Goal: Task Accomplishment & Management: Complete application form

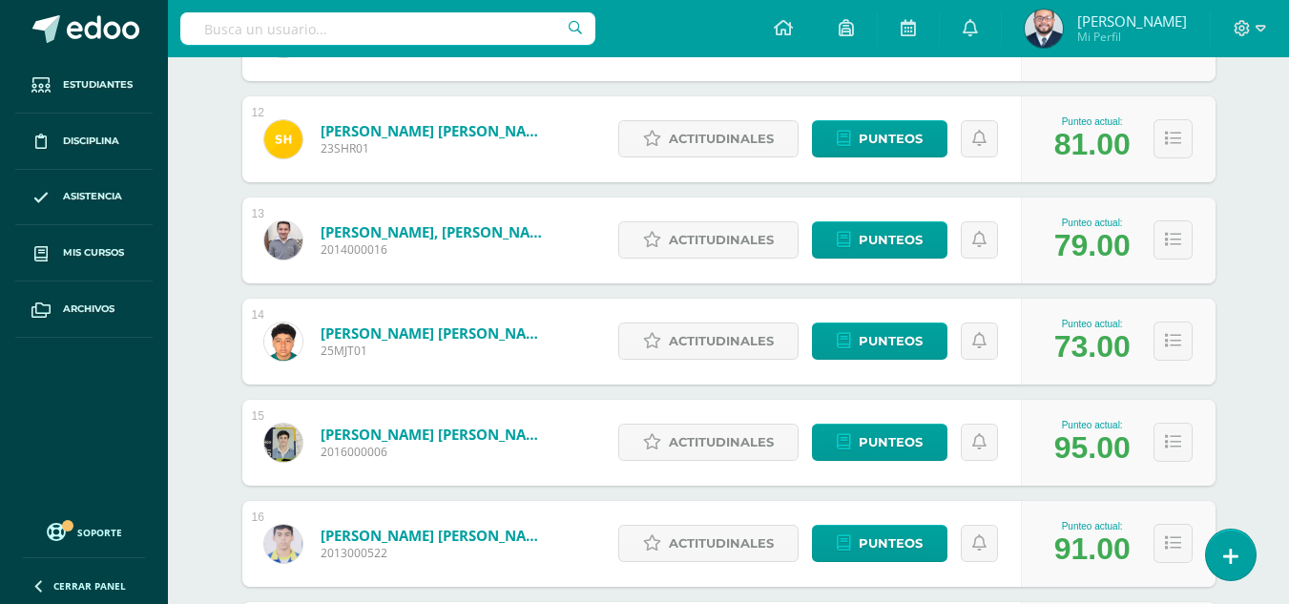
scroll to position [1527, 0]
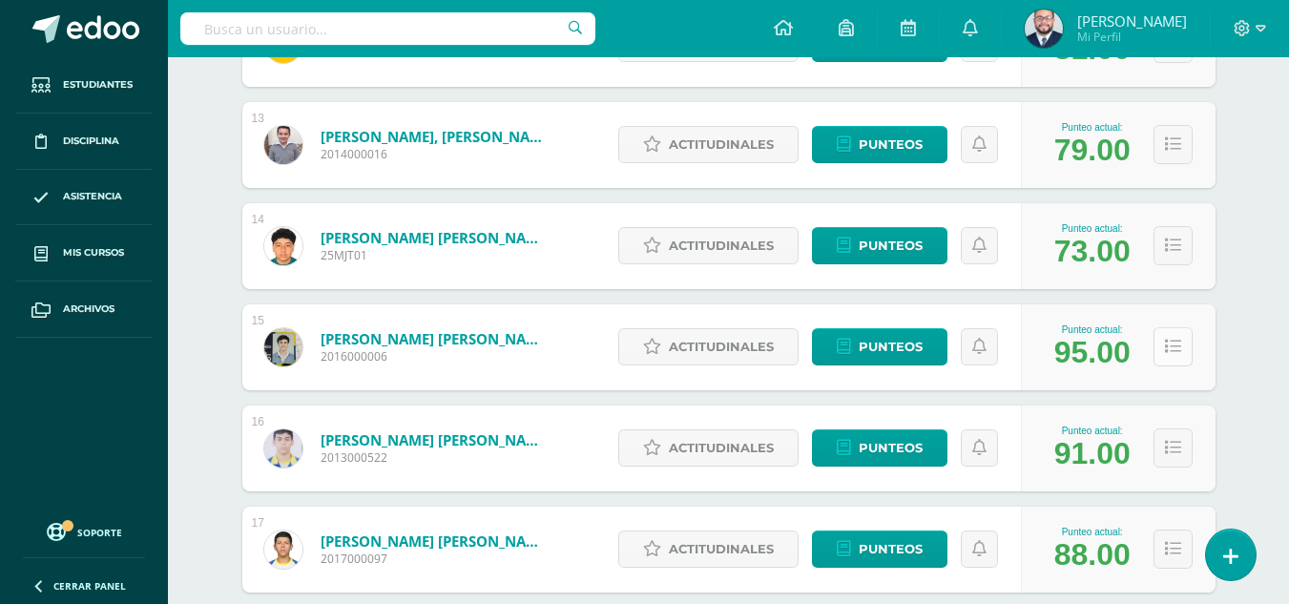
click at [1184, 357] on button at bounding box center [1173, 346] width 39 height 39
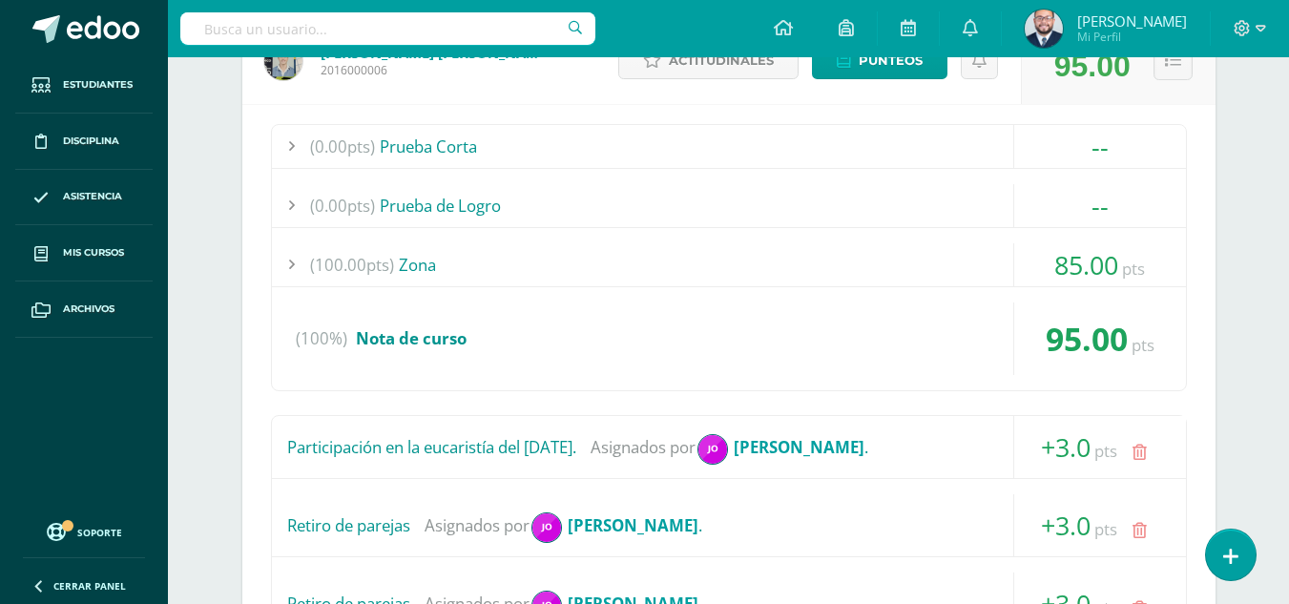
scroll to position [1622, 0]
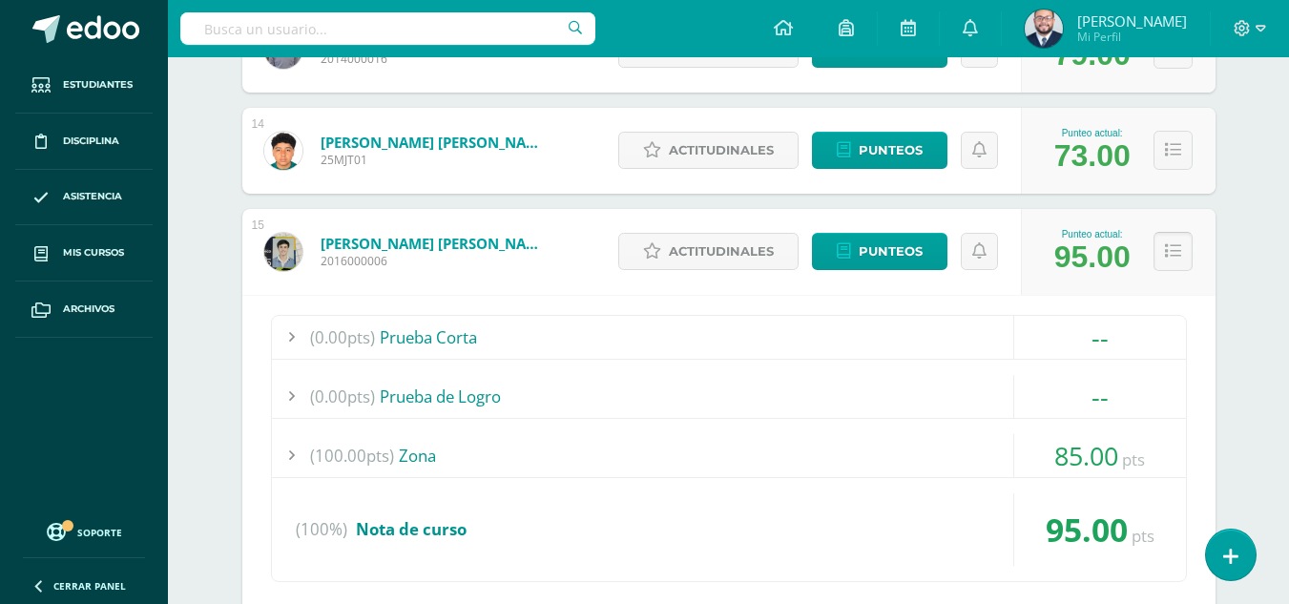
click at [1185, 260] on button at bounding box center [1173, 251] width 39 height 39
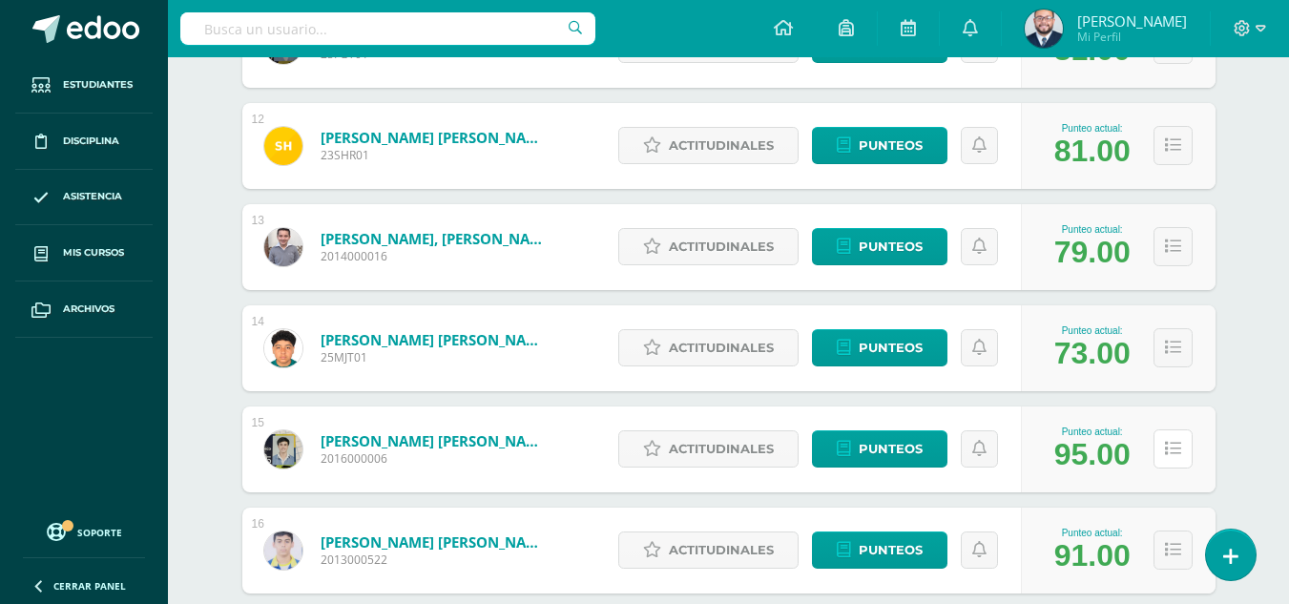
scroll to position [1138, 0]
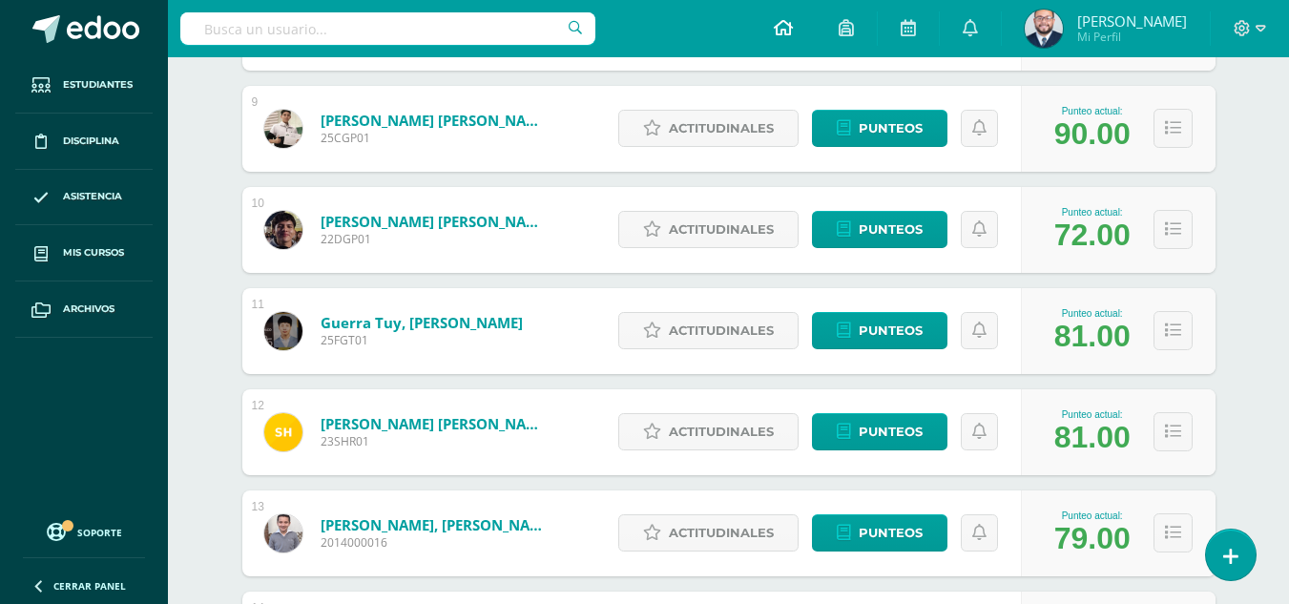
click at [774, 30] on icon at bounding box center [783, 27] width 19 height 17
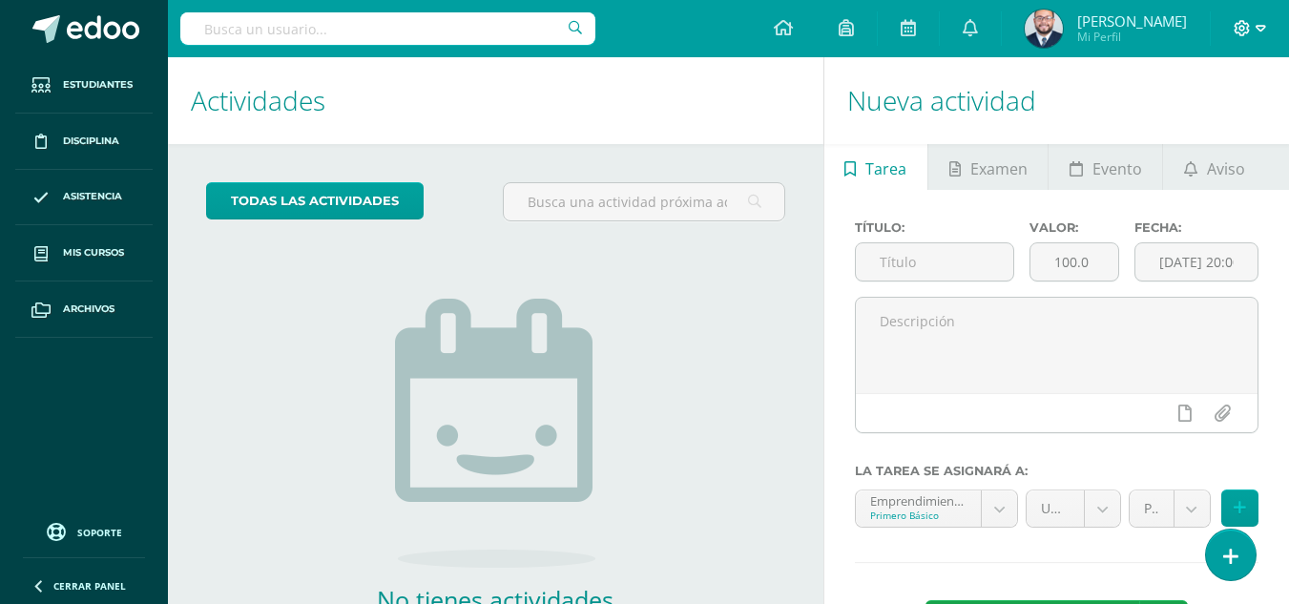
click at [1240, 25] on icon at bounding box center [1242, 28] width 17 height 17
click at [1206, 127] on span "Cerrar sesión" at bounding box center [1200, 130] width 86 height 18
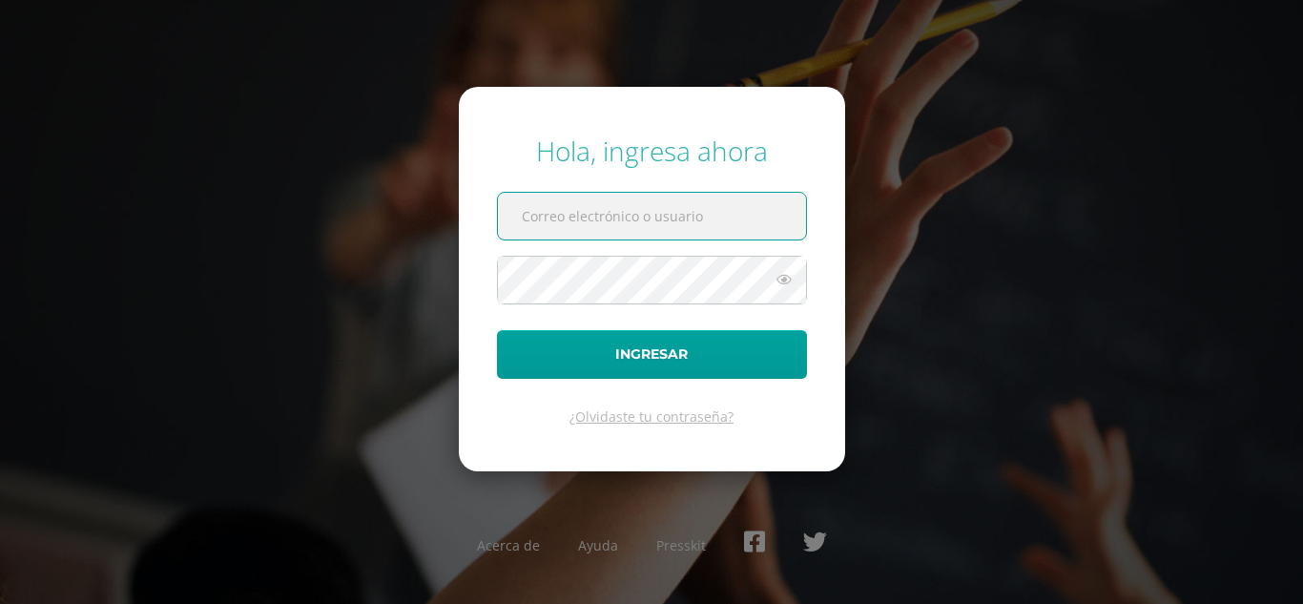
click at [622, 211] on input "text" at bounding box center [652, 216] width 308 height 47
type input "[EMAIL_ADDRESS][DOMAIN_NAME]"
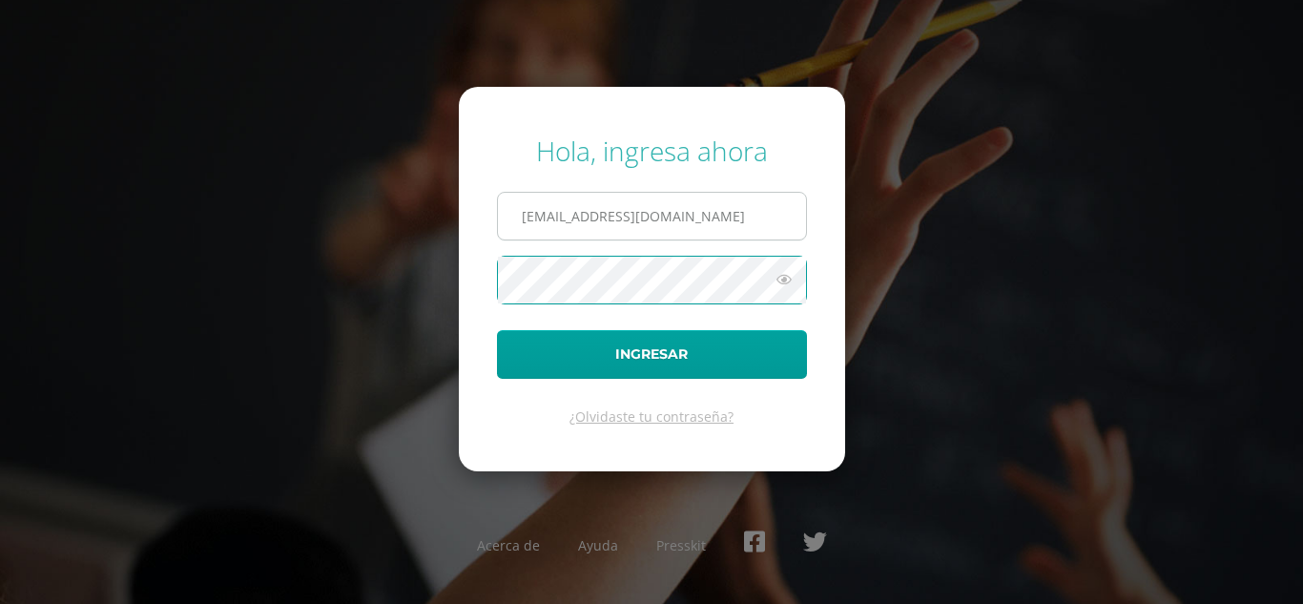
click at [497, 330] on button "Ingresar" at bounding box center [652, 354] width 310 height 49
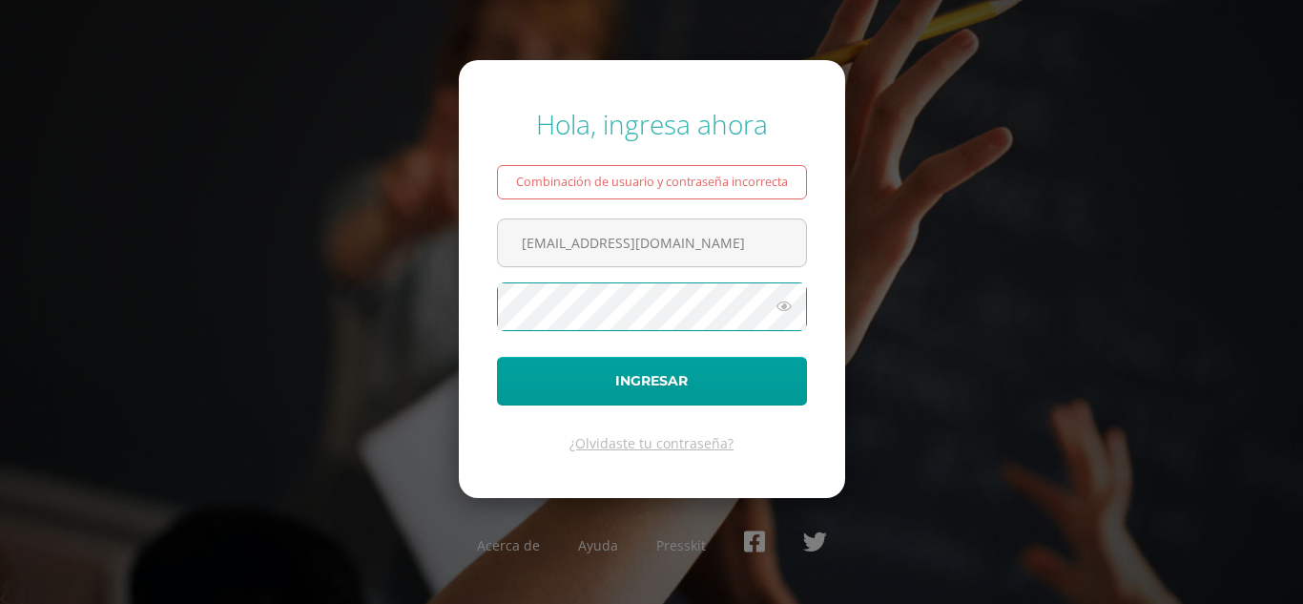
click at [497, 357] on button "Ingresar" at bounding box center [652, 381] width 310 height 49
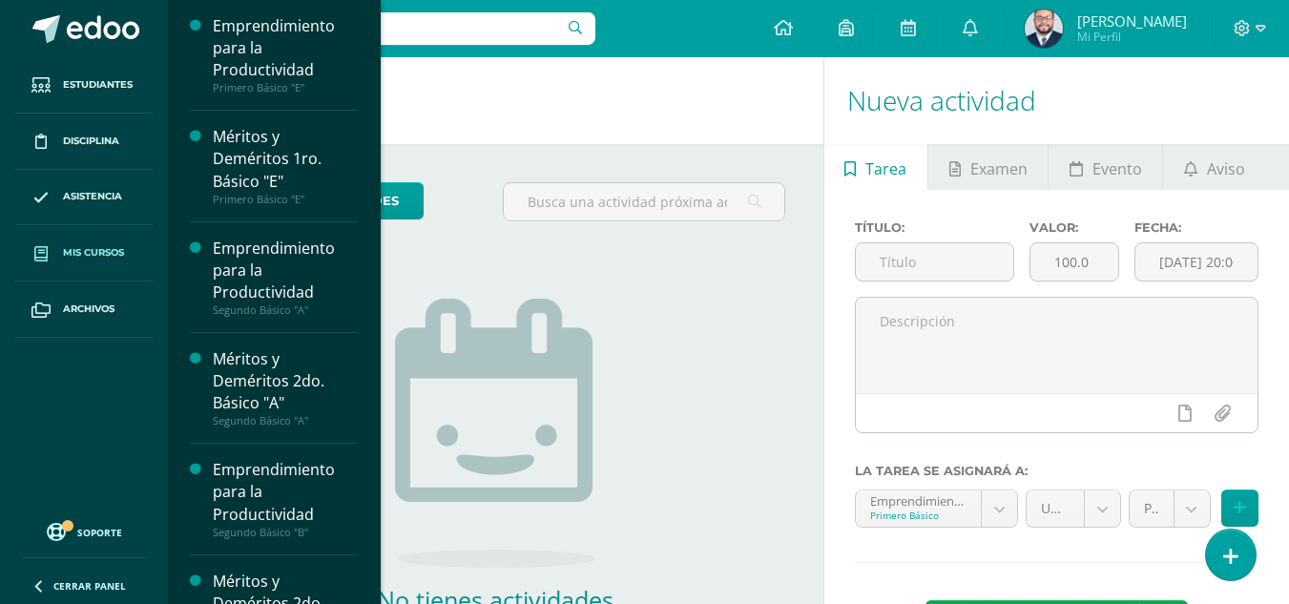
click at [40, 255] on icon at bounding box center [40, 253] width 13 height 15
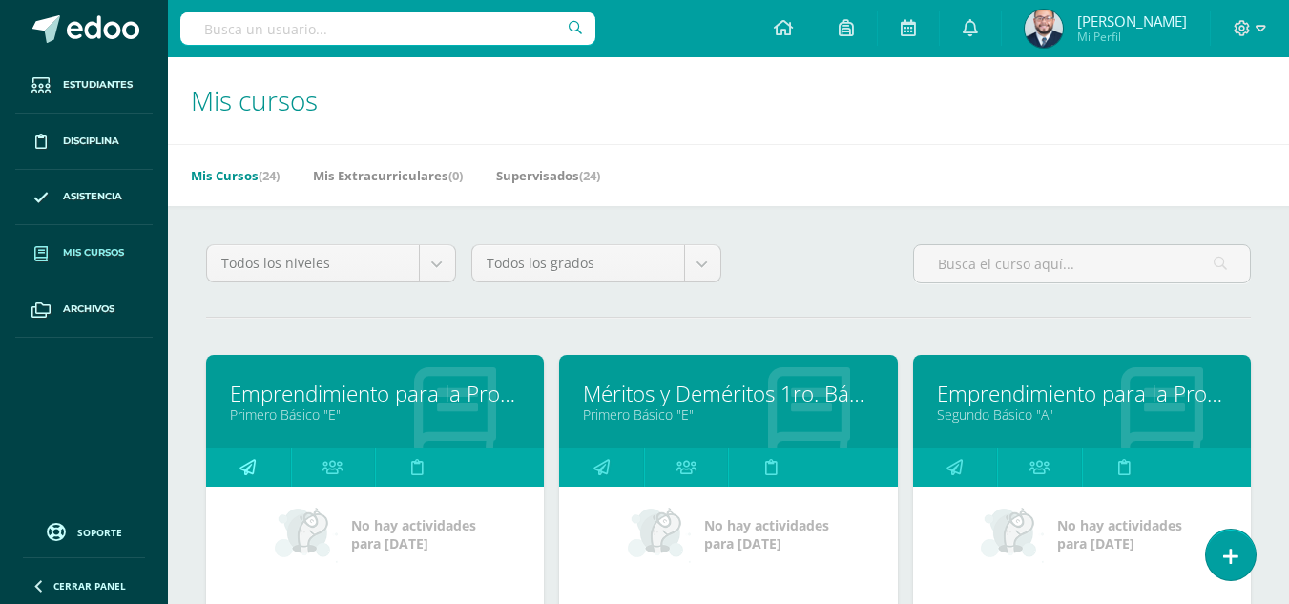
click at [246, 468] on icon at bounding box center [248, 466] width 16 height 37
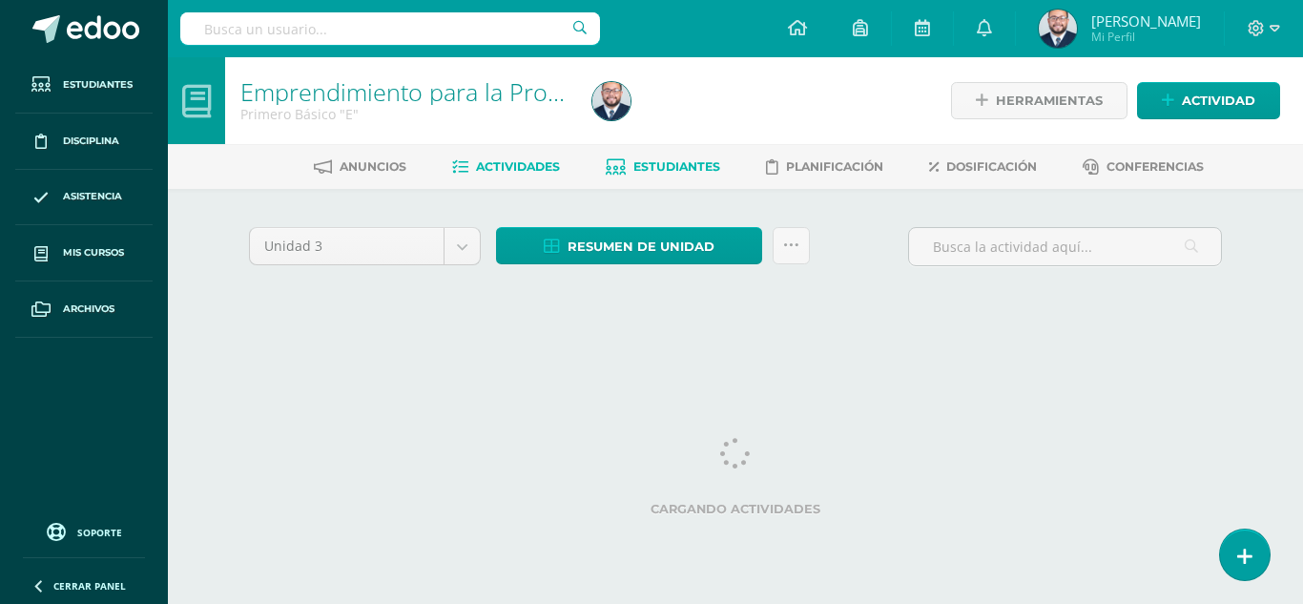
click at [676, 160] on span "Estudiantes" at bounding box center [677, 166] width 87 height 14
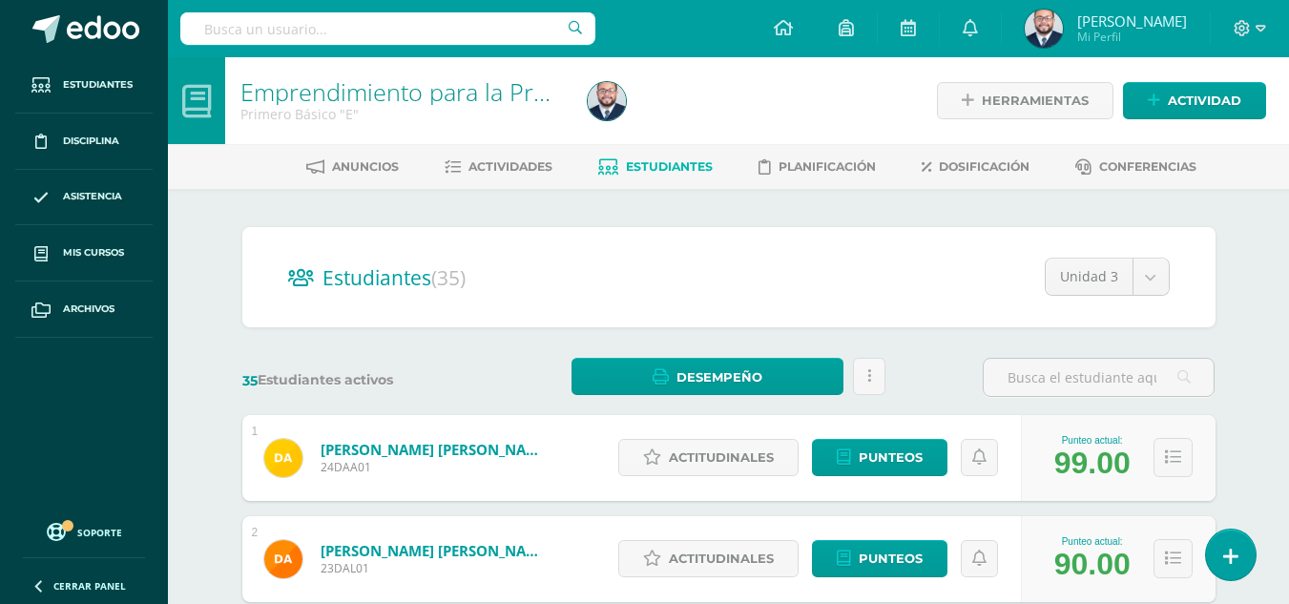
click at [468, 377] on label "35 Estudiantes activos" at bounding box center [358, 380] width 232 height 18
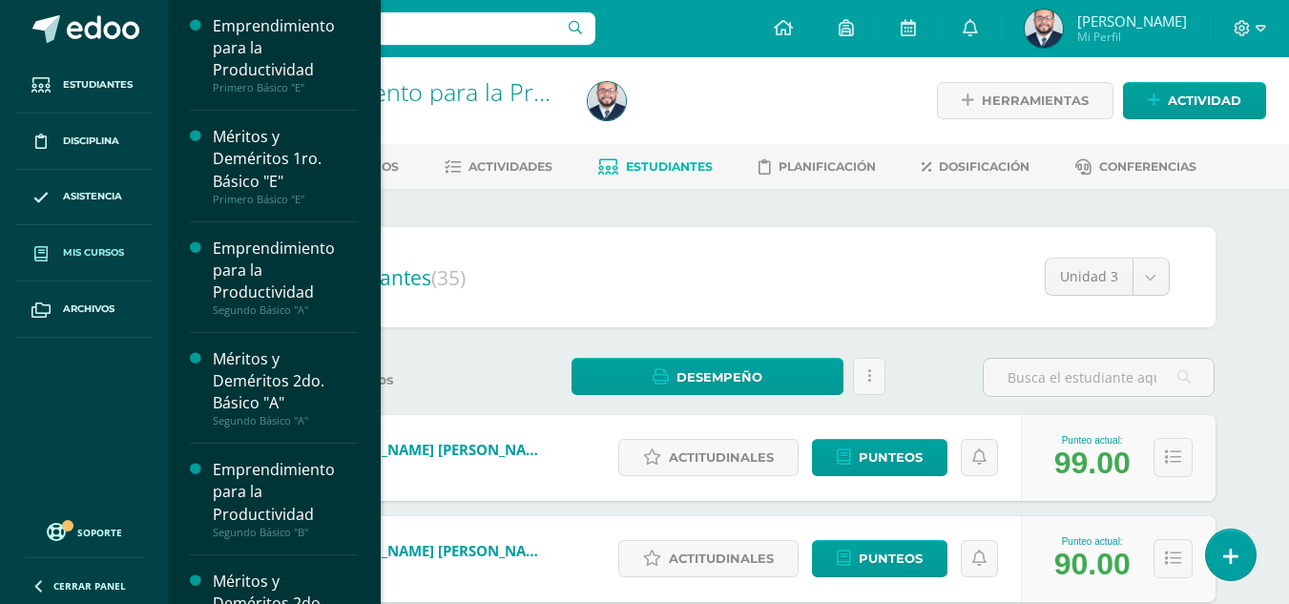
click at [71, 257] on span "Mis cursos" at bounding box center [93, 252] width 61 height 15
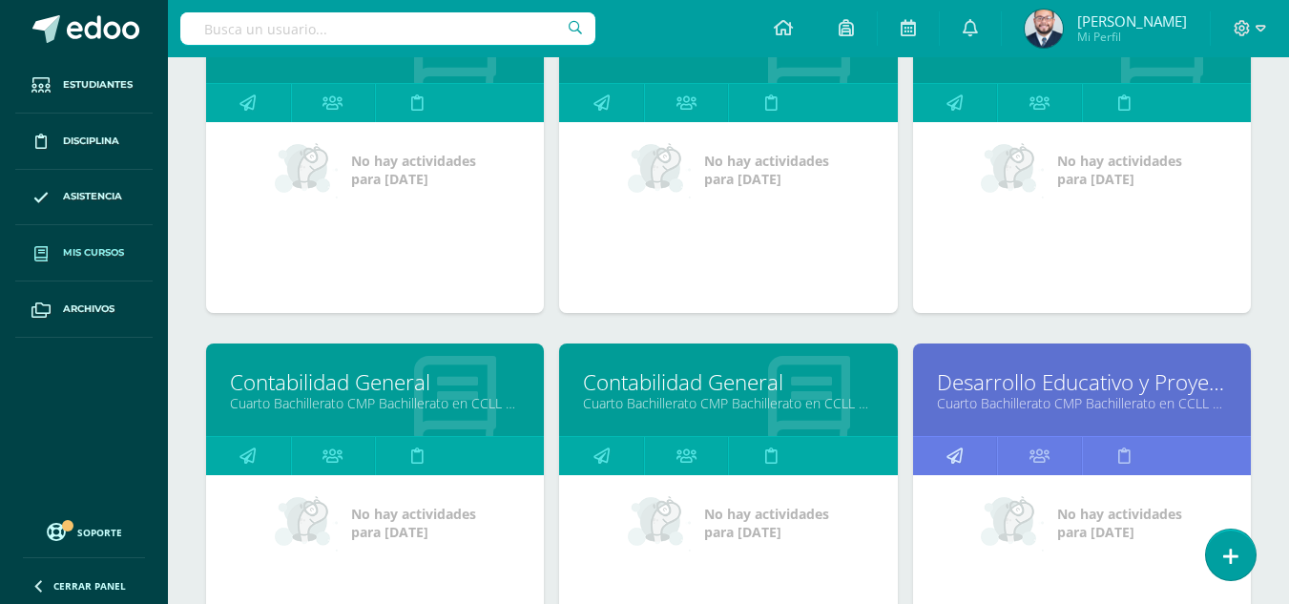
scroll to position [2225, 0]
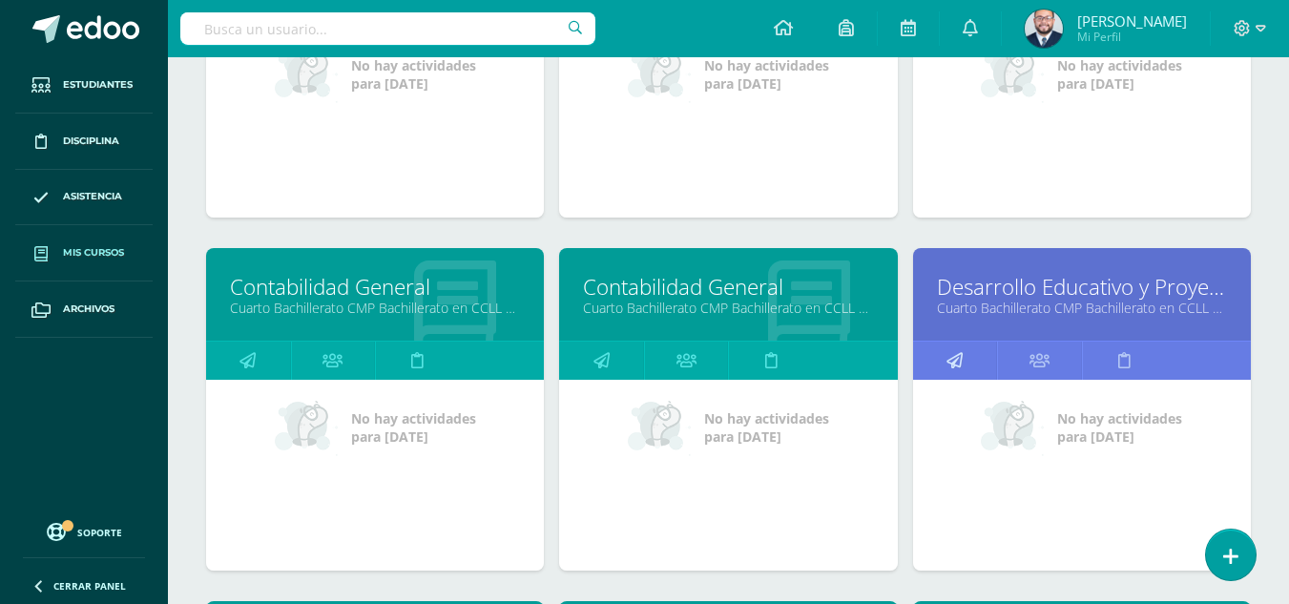
click at [953, 353] on icon at bounding box center [955, 360] width 16 height 37
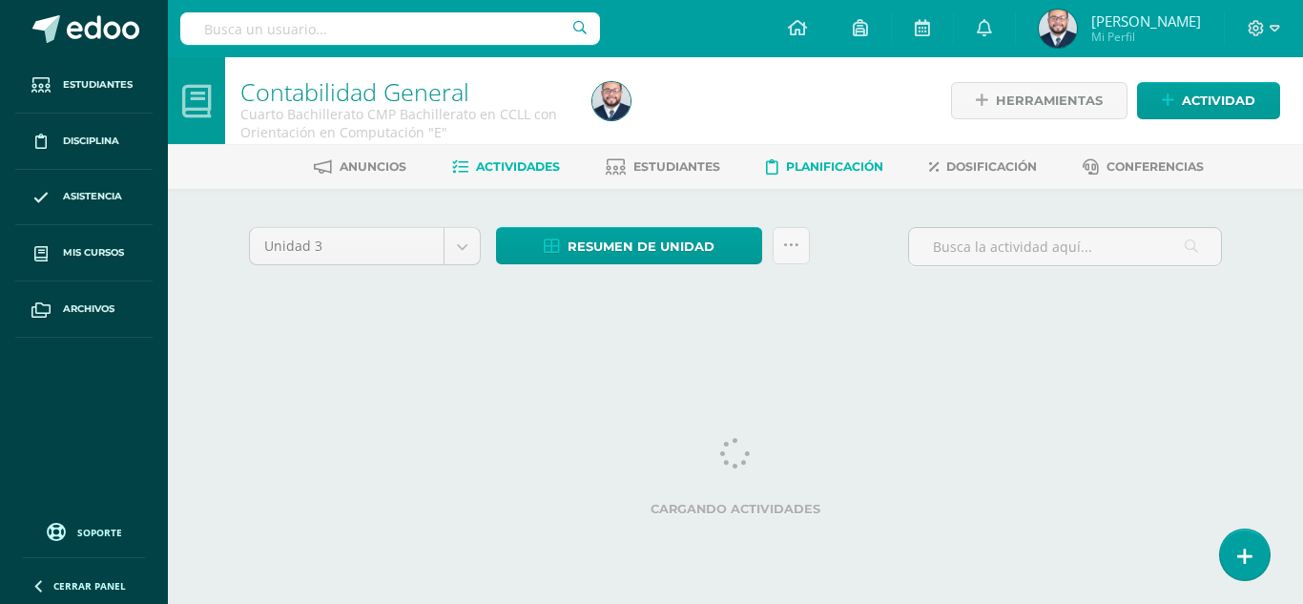
click at [838, 161] on span "Planificación" at bounding box center [834, 166] width 97 height 14
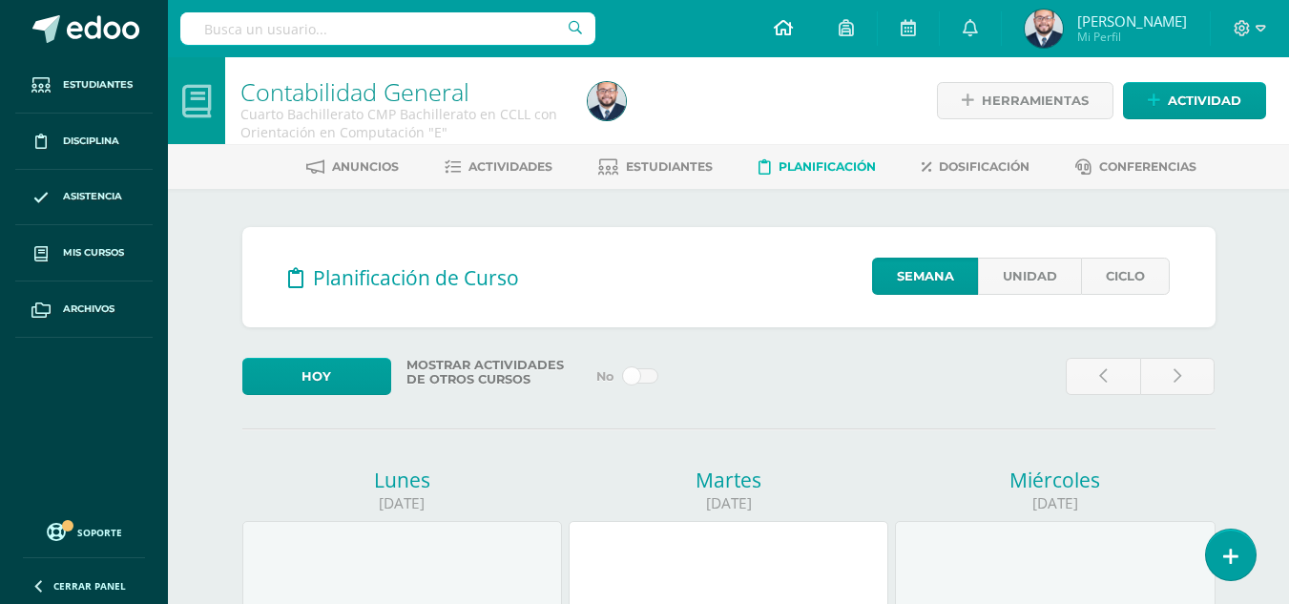
click at [783, 13] on link at bounding box center [783, 28] width 65 height 57
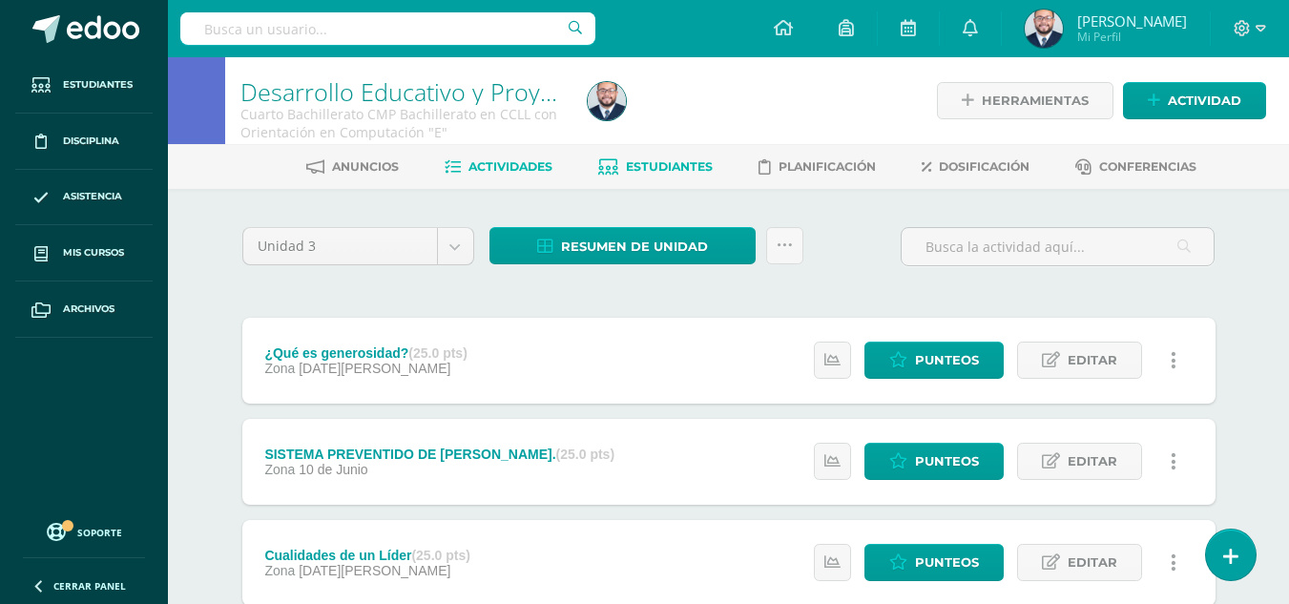
click at [670, 169] on span "Estudiantes" at bounding box center [669, 166] width 87 height 14
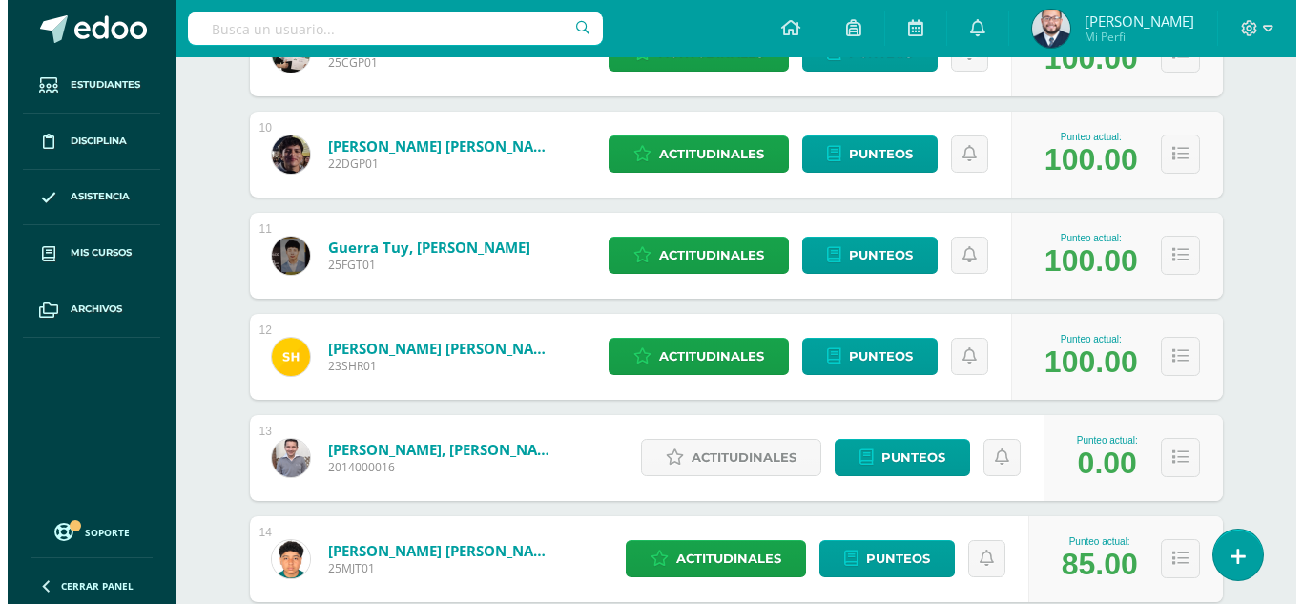
scroll to position [1309, 0]
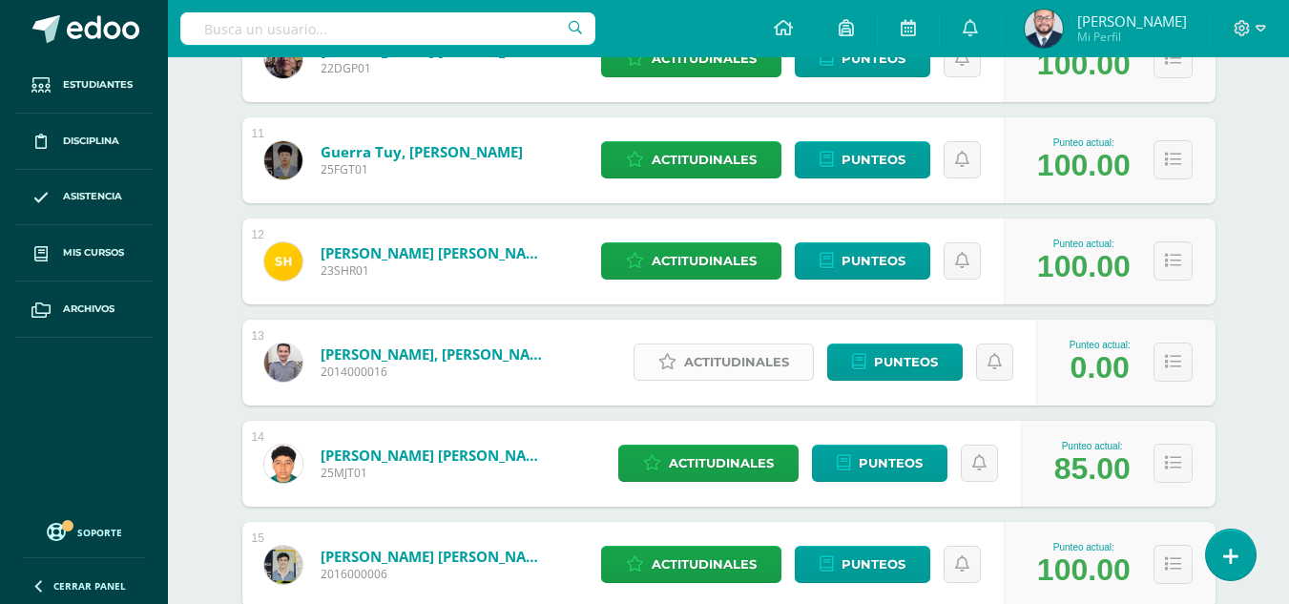
click at [705, 369] on span "Actitudinales" at bounding box center [736, 361] width 105 height 35
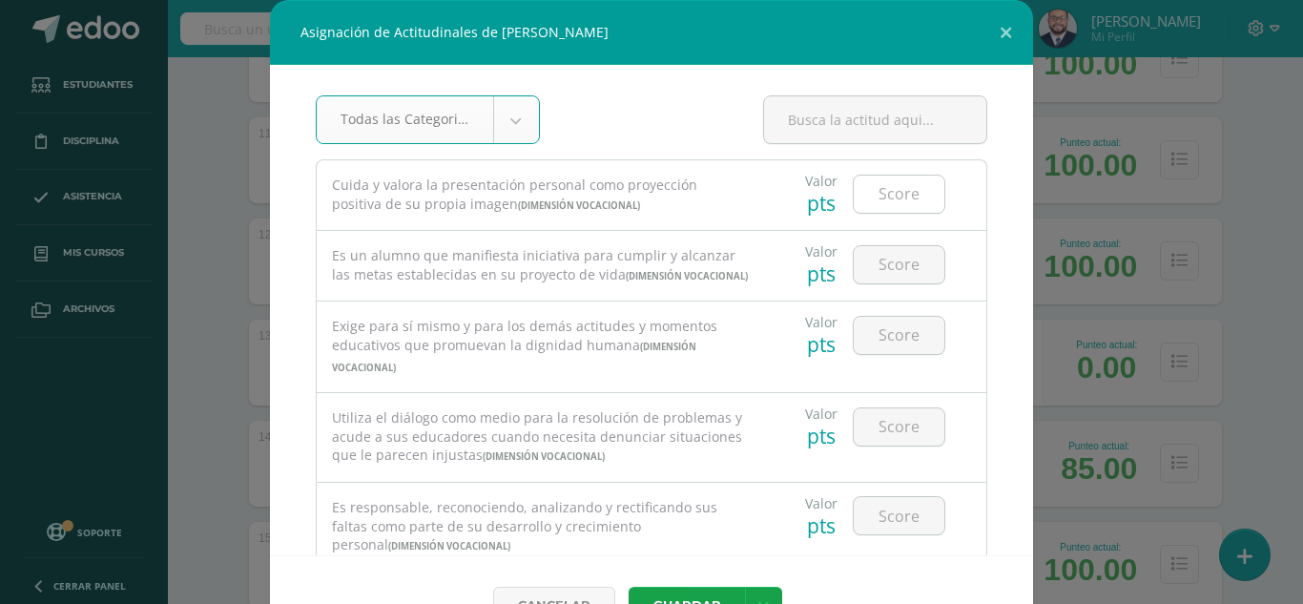
click at [882, 196] on input "number" at bounding box center [899, 194] width 91 height 37
click at [870, 189] on input "number" at bounding box center [899, 194] width 91 height 37
click at [629, 587] on button "Guardar" at bounding box center [687, 605] width 116 height 37
type input "33"
click at [629, 587] on button "Guardar" at bounding box center [687, 605] width 116 height 37
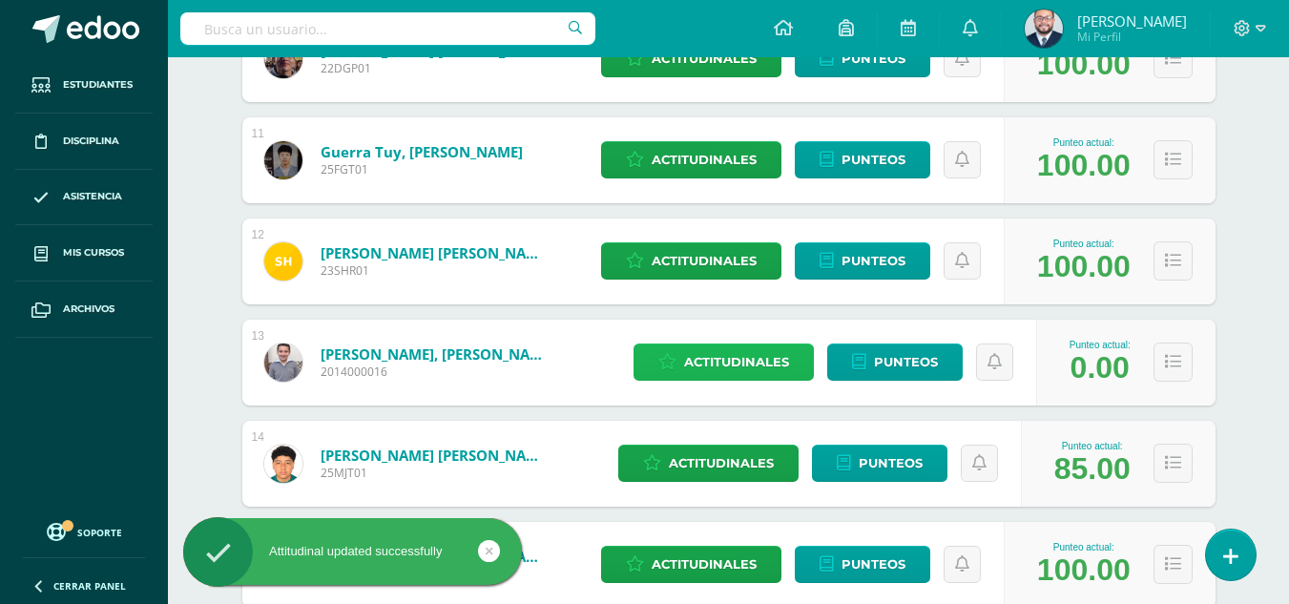
click at [703, 364] on span "Actitudinales" at bounding box center [736, 361] width 105 height 35
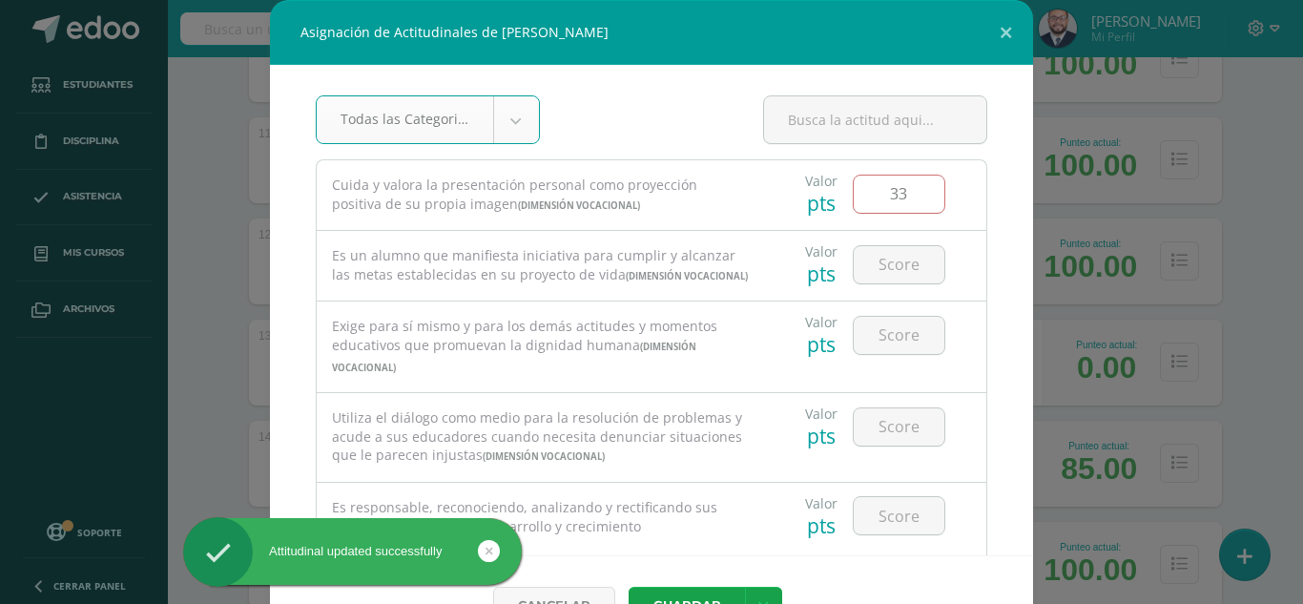
click at [902, 206] on input "33" at bounding box center [899, 194] width 91 height 37
type input "3"
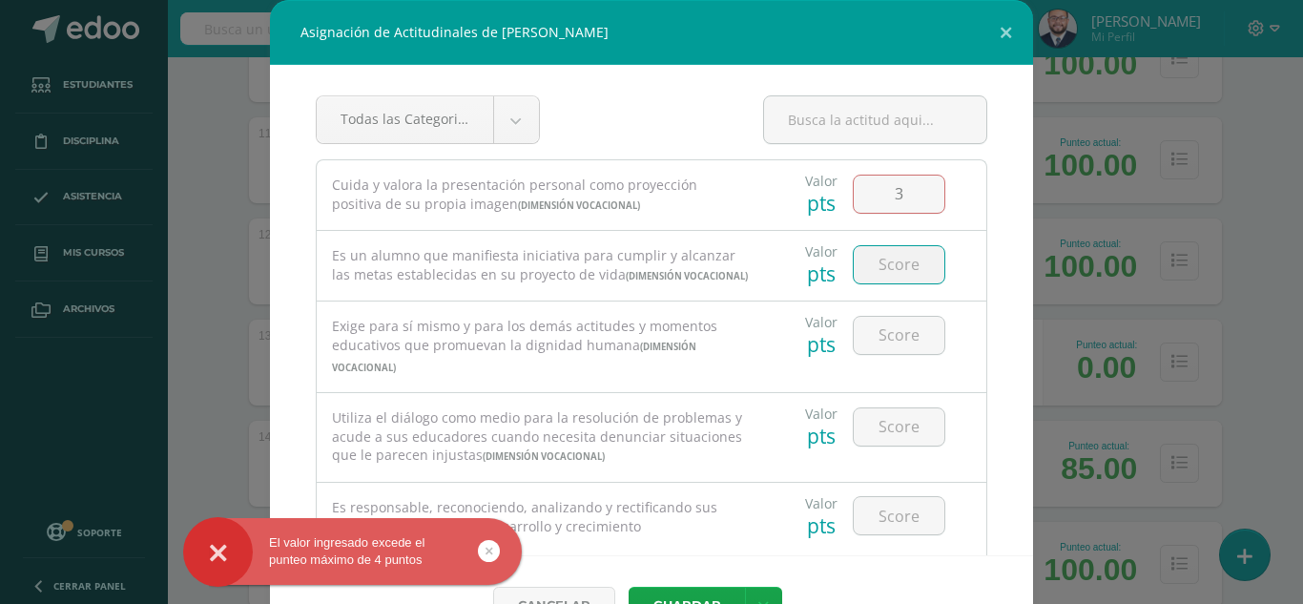
click at [863, 255] on input "number" at bounding box center [899, 264] width 91 height 37
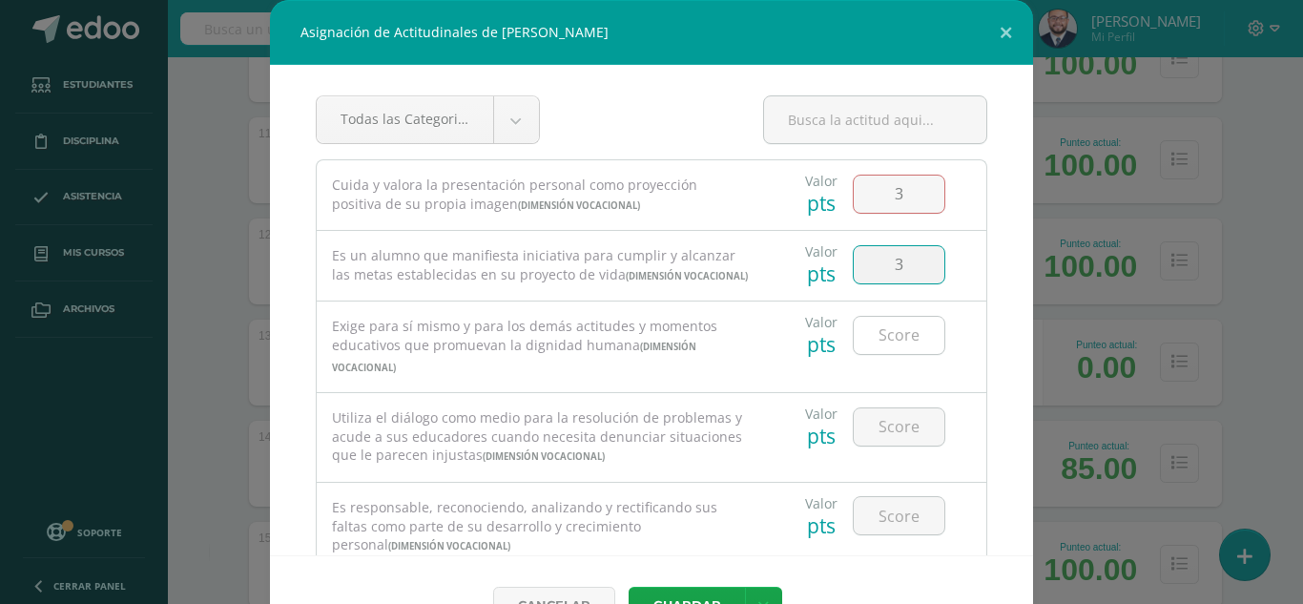
type input "3"
click at [885, 349] on input "number" at bounding box center [899, 335] width 91 height 37
type input "3"
click at [880, 440] on input "number" at bounding box center [899, 426] width 91 height 37
type input "3"
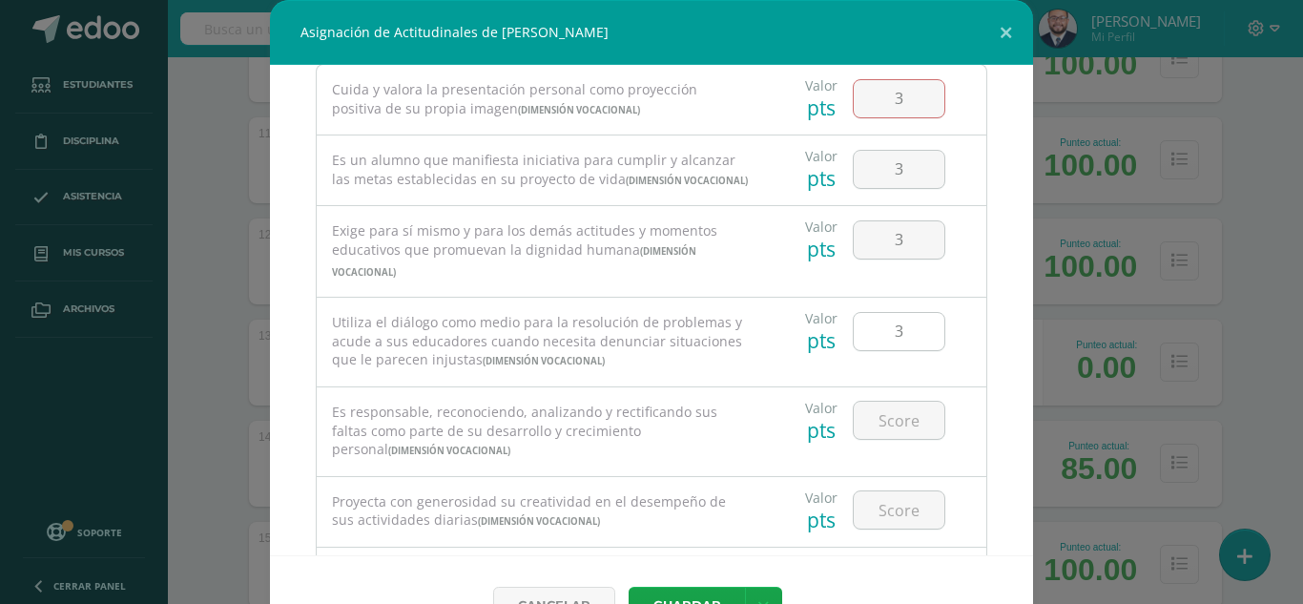
scroll to position [191, 0]
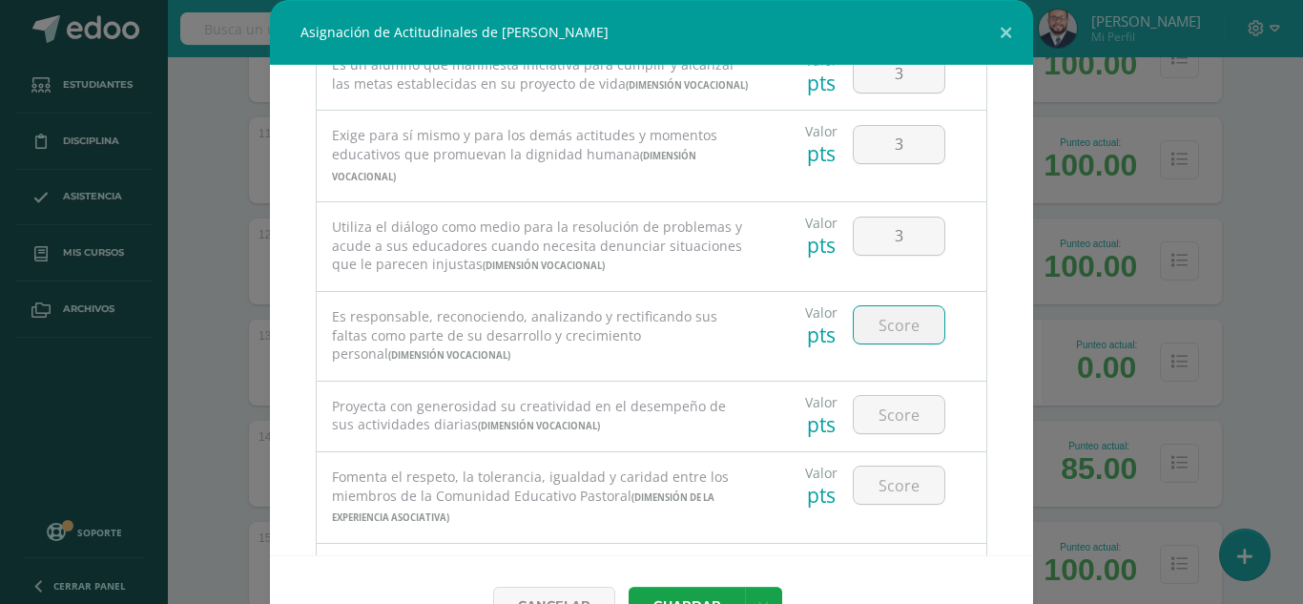
click at [900, 344] on input "number" at bounding box center [899, 324] width 91 height 37
type input "3"
click at [884, 432] on input "number" at bounding box center [899, 414] width 91 height 37
type input "3"
click at [885, 504] on input "number" at bounding box center [899, 485] width 91 height 37
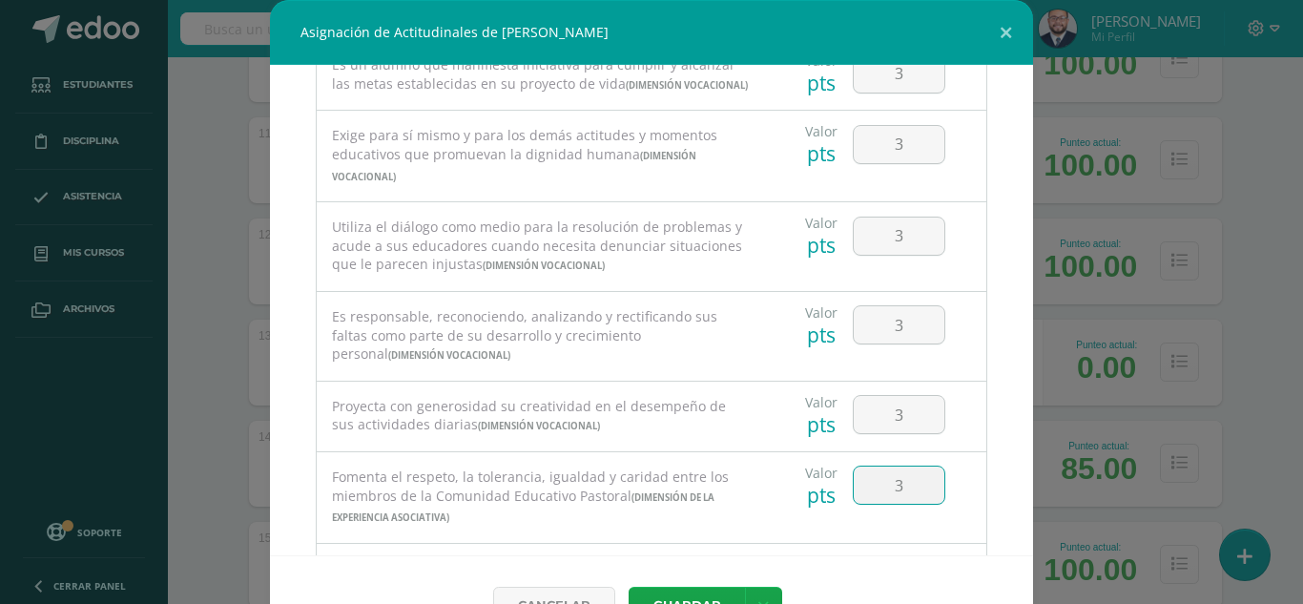
type input "3"
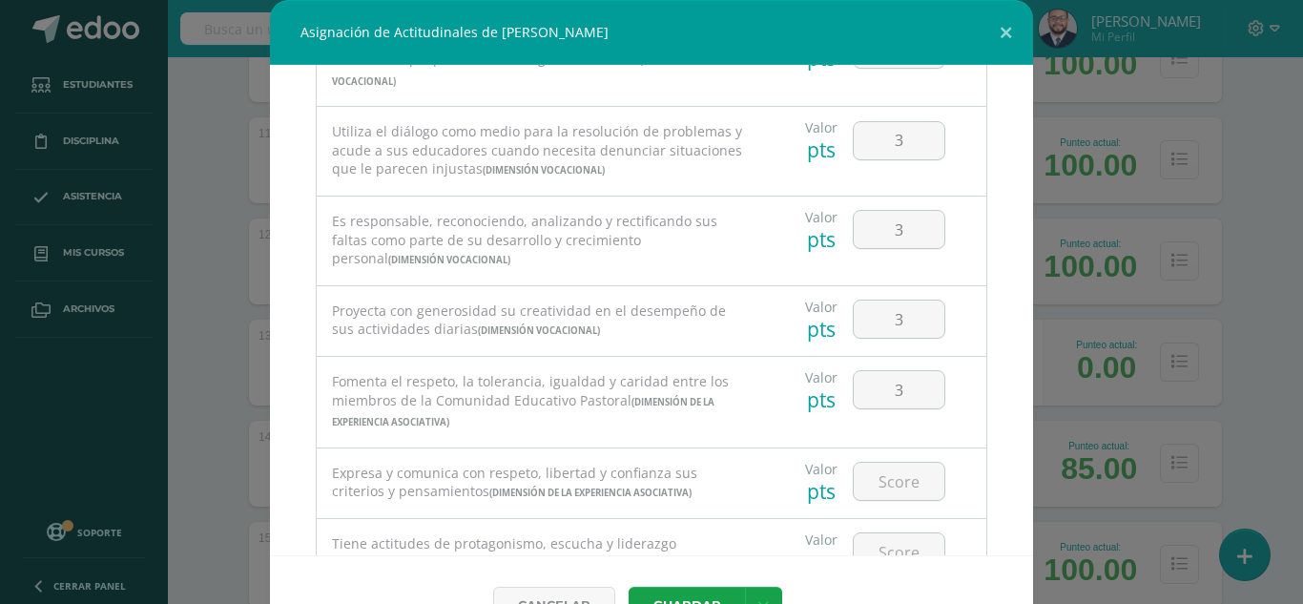
scroll to position [382, 0]
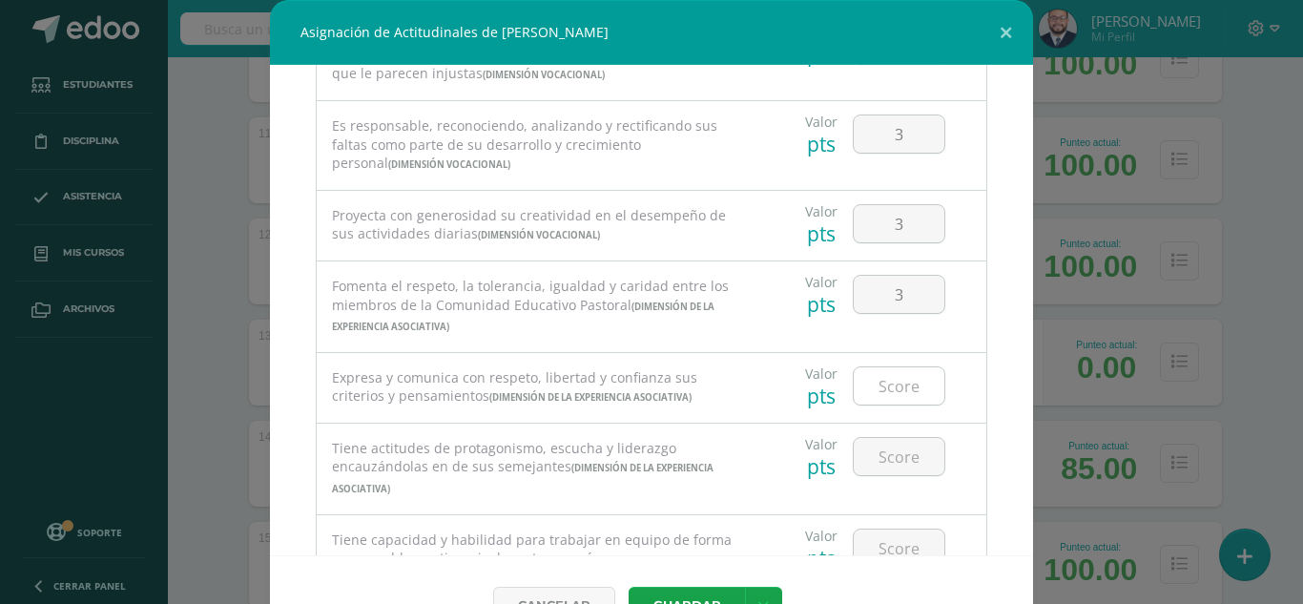
click at [895, 405] on input "number" at bounding box center [899, 385] width 91 height 37
type input "3"
click at [893, 472] on input "number" at bounding box center [899, 456] width 91 height 37
type input "3"
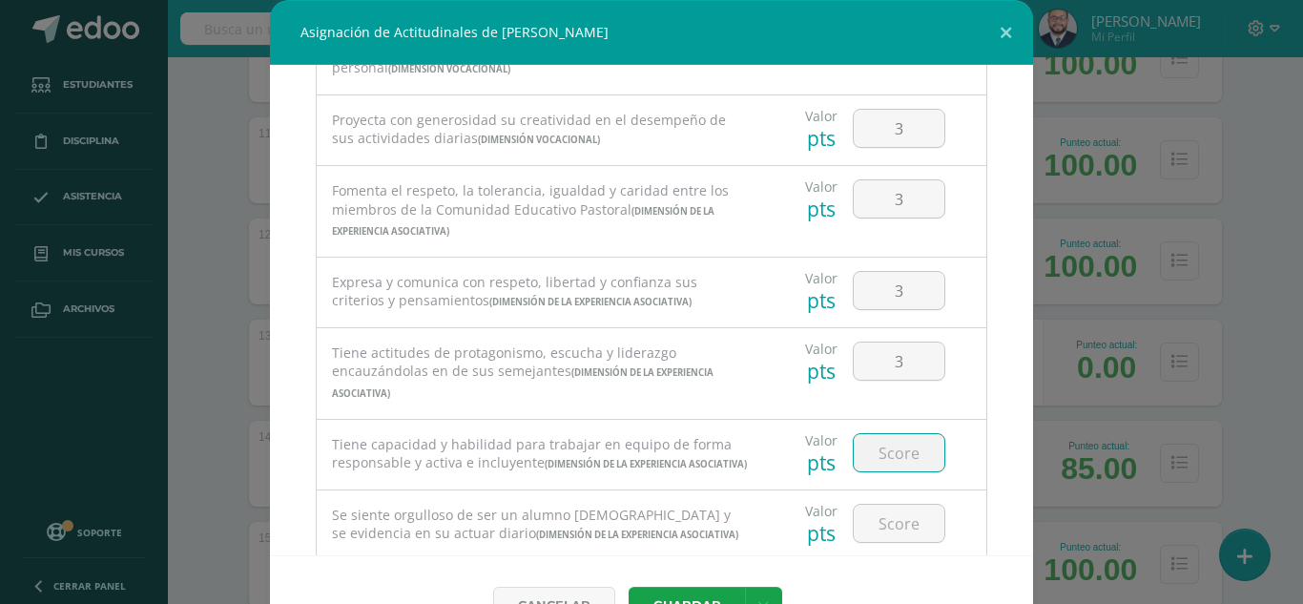
click at [884, 469] on input "number" at bounding box center [899, 452] width 91 height 37
type input "3"
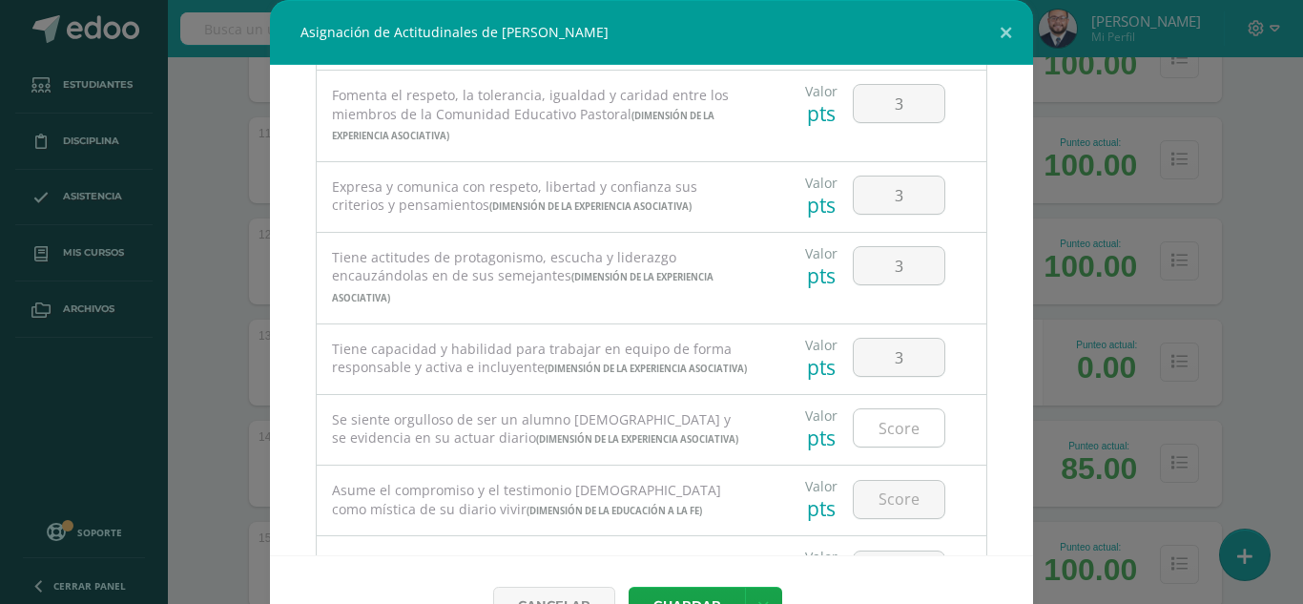
click at [887, 447] on input "number" at bounding box center [899, 427] width 91 height 37
type input "3"
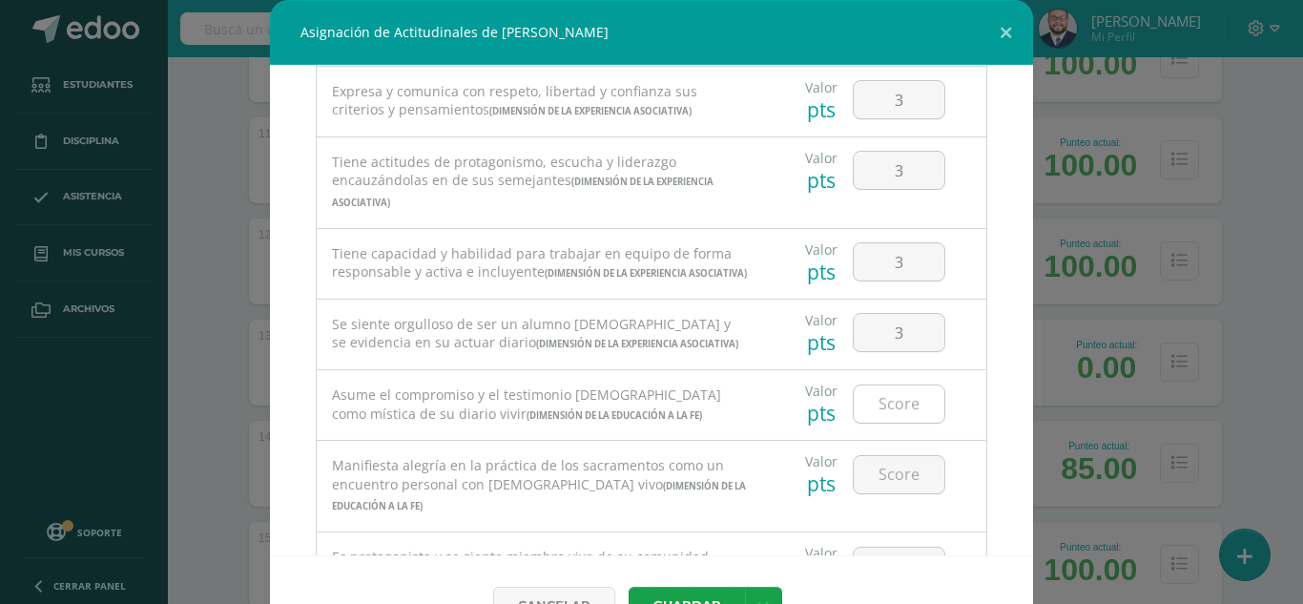
click at [887, 423] on input "number" at bounding box center [899, 404] width 91 height 37
type input "3"
click at [886, 493] on input "number" at bounding box center [899, 474] width 91 height 37
type input "3"
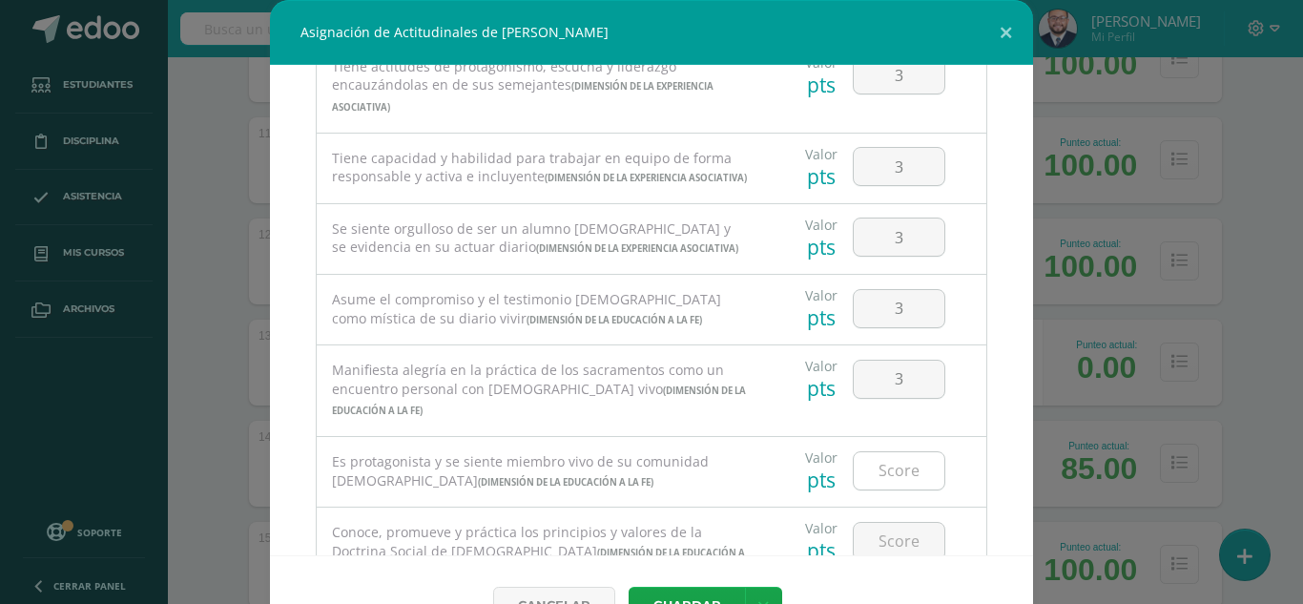
click at [882, 490] on input "number" at bounding box center [899, 470] width 91 height 37
type input "3"
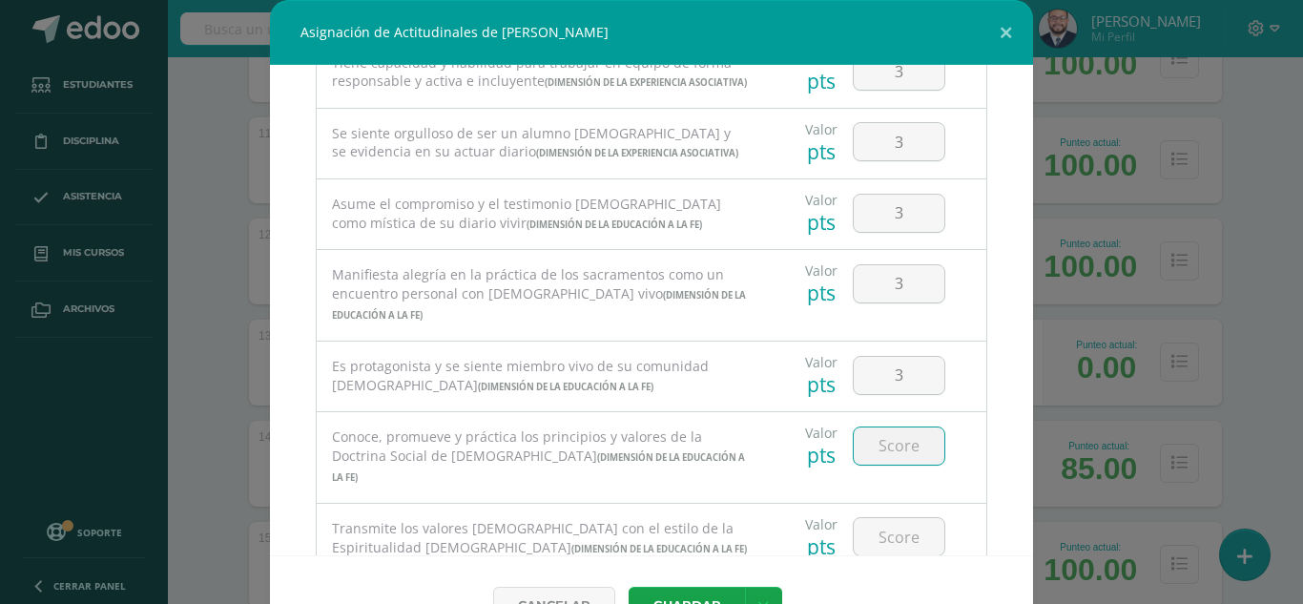
click at [889, 465] on input "number" at bounding box center [899, 445] width 91 height 37
type input "3"
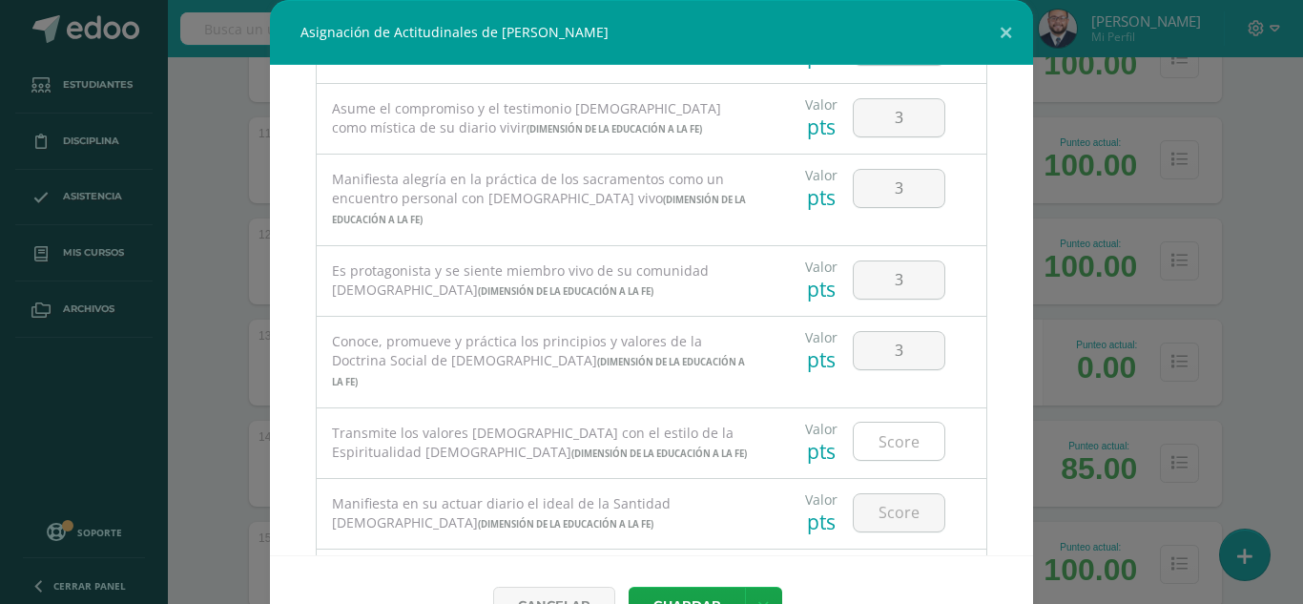
click at [889, 460] on input "number" at bounding box center [899, 441] width 91 height 37
type input "3"
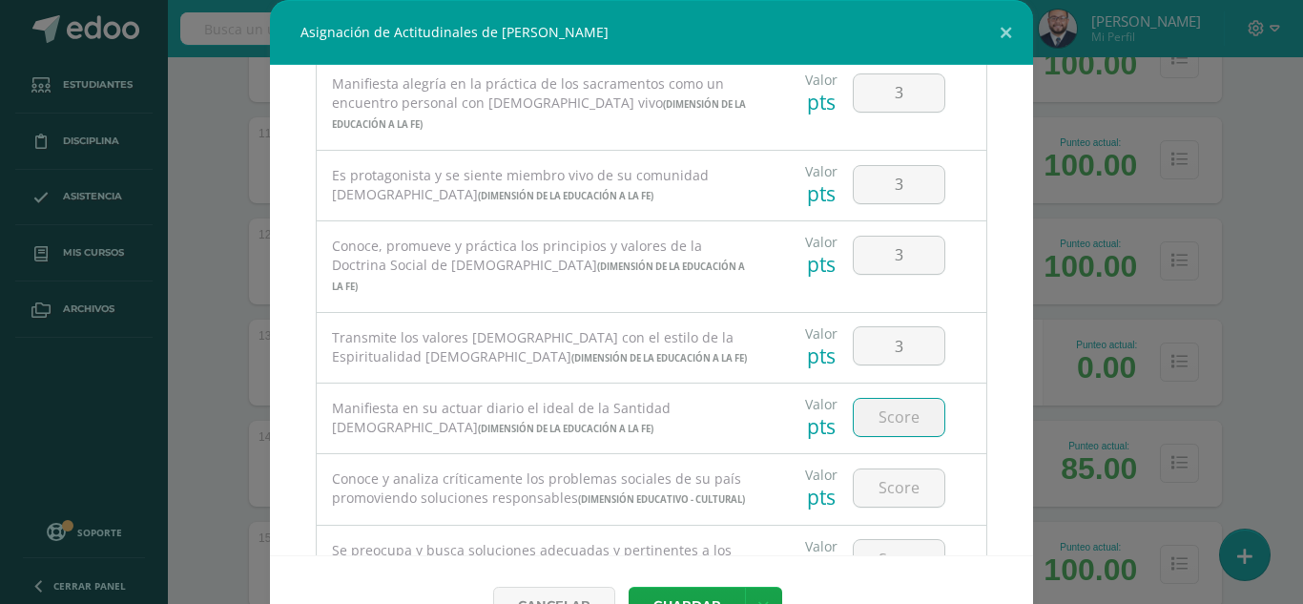
click at [886, 436] on input "number" at bounding box center [899, 417] width 91 height 37
type input "3"
click at [875, 504] on input "number" at bounding box center [899, 487] width 91 height 37
type input "3"
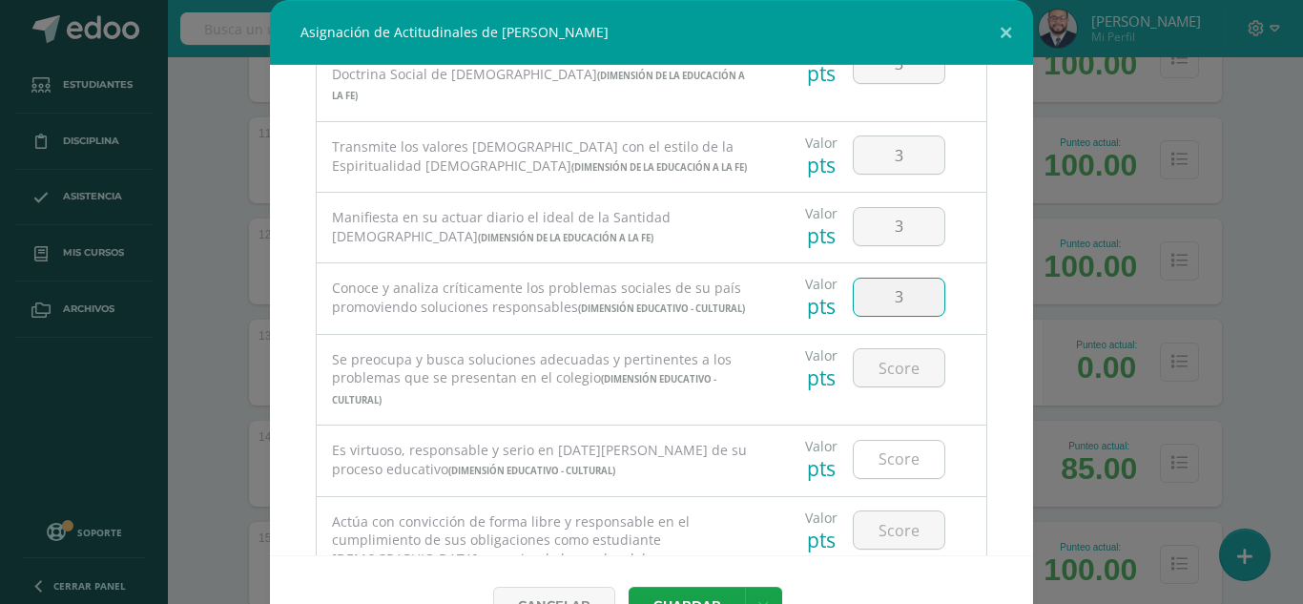
click at [895, 386] on input "number" at bounding box center [899, 367] width 91 height 37
type input "3"
click at [874, 478] on input "number" at bounding box center [899, 459] width 91 height 37
type input "3"
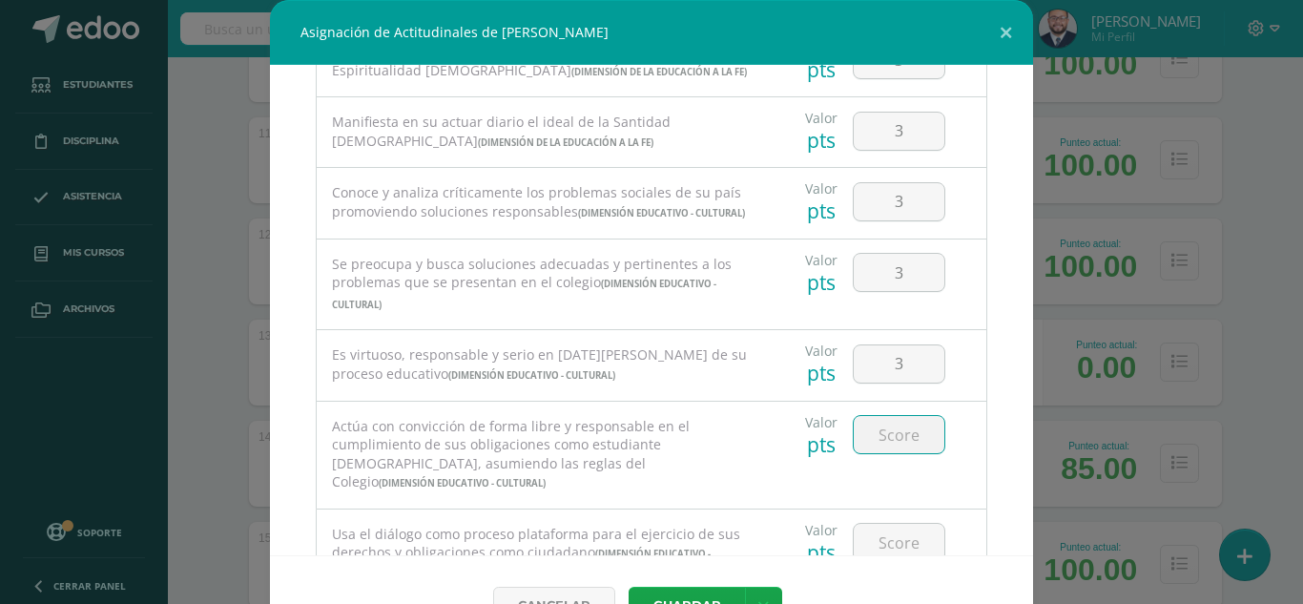
click at [887, 453] on input "number" at bounding box center [899, 434] width 91 height 37
type input "3"
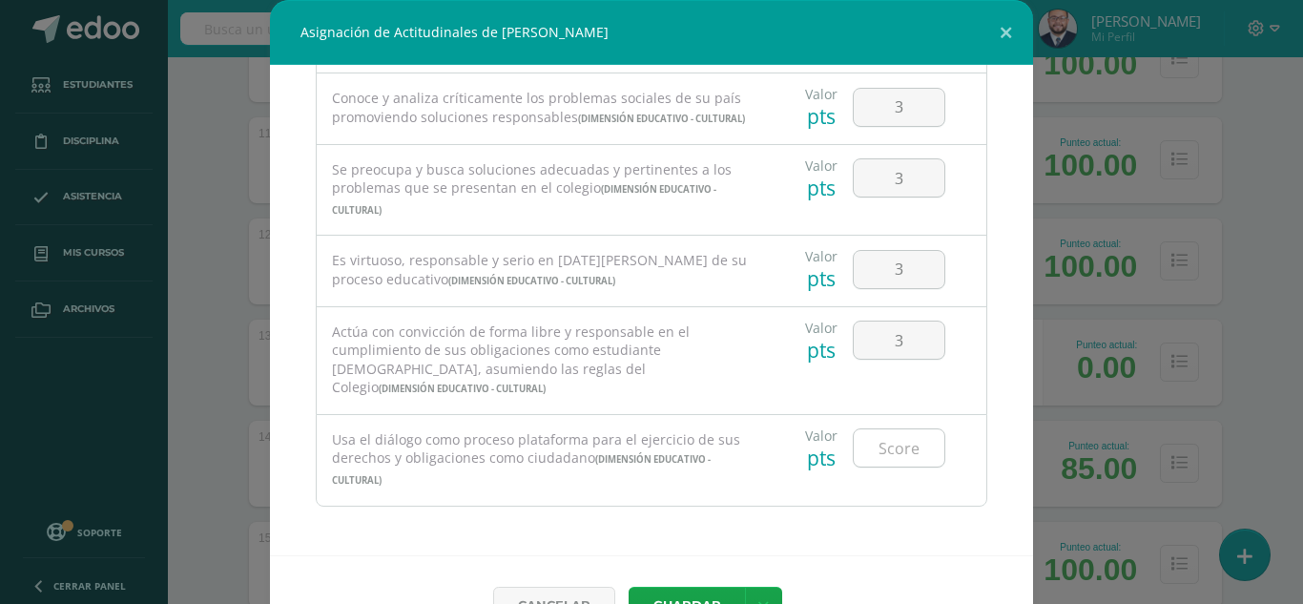
click at [885, 451] on input "number" at bounding box center [899, 447] width 91 height 37
type input "3"
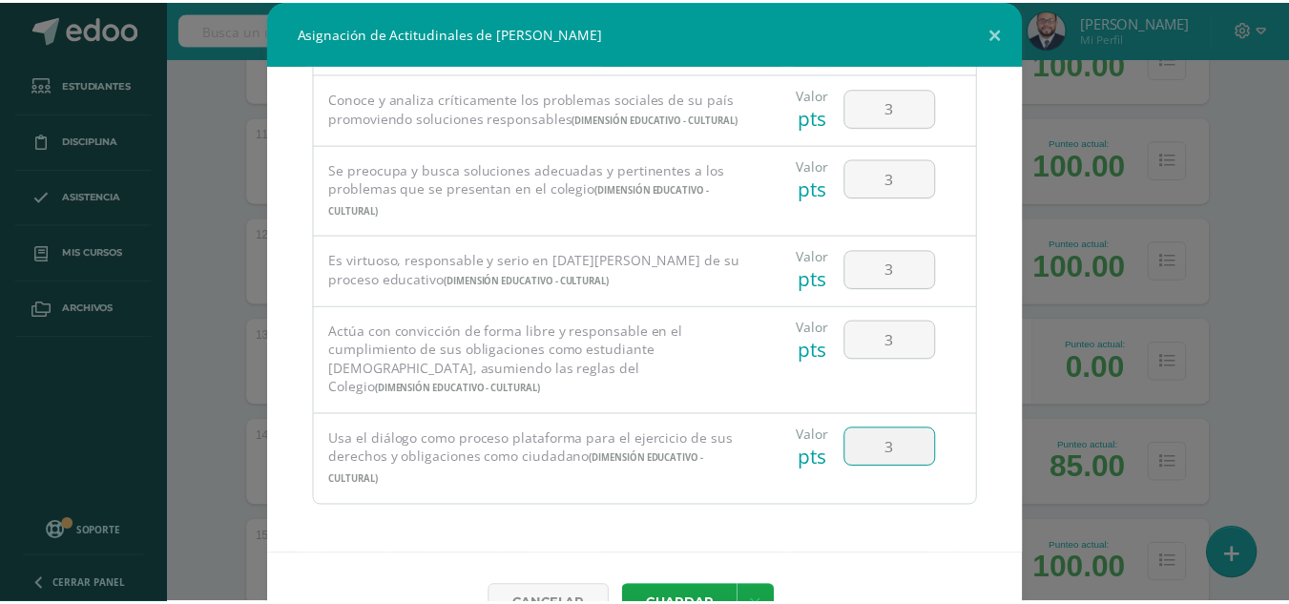
scroll to position [51, 0]
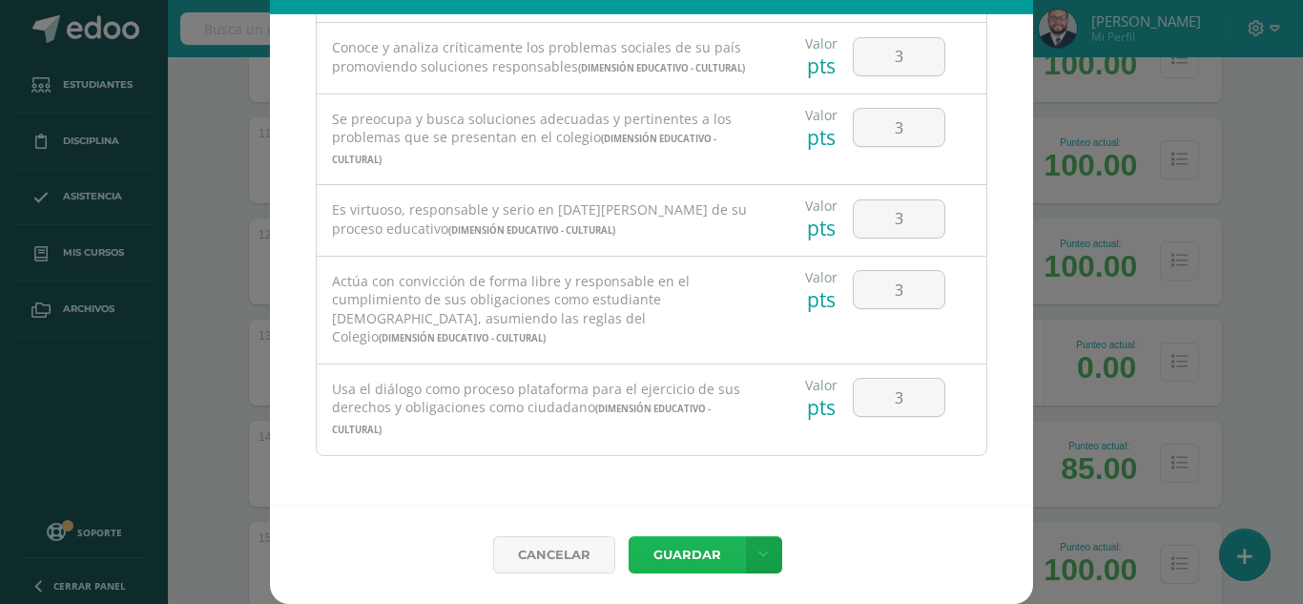
click at [685, 546] on button "Guardar" at bounding box center [687, 554] width 116 height 37
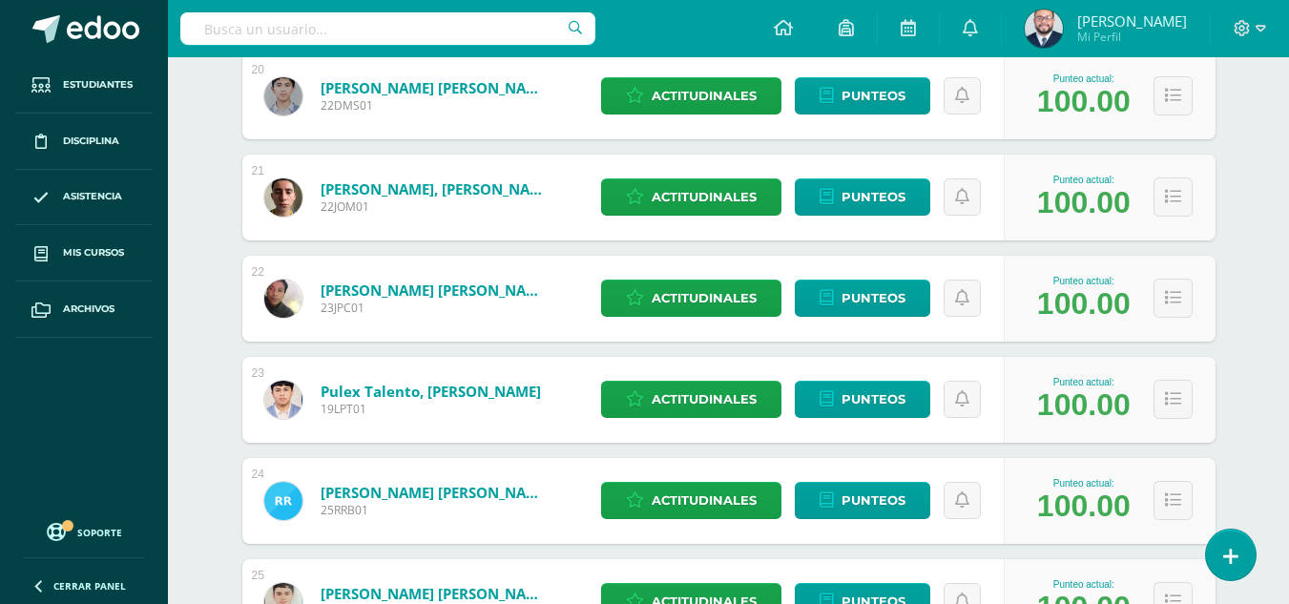
scroll to position [1806, 0]
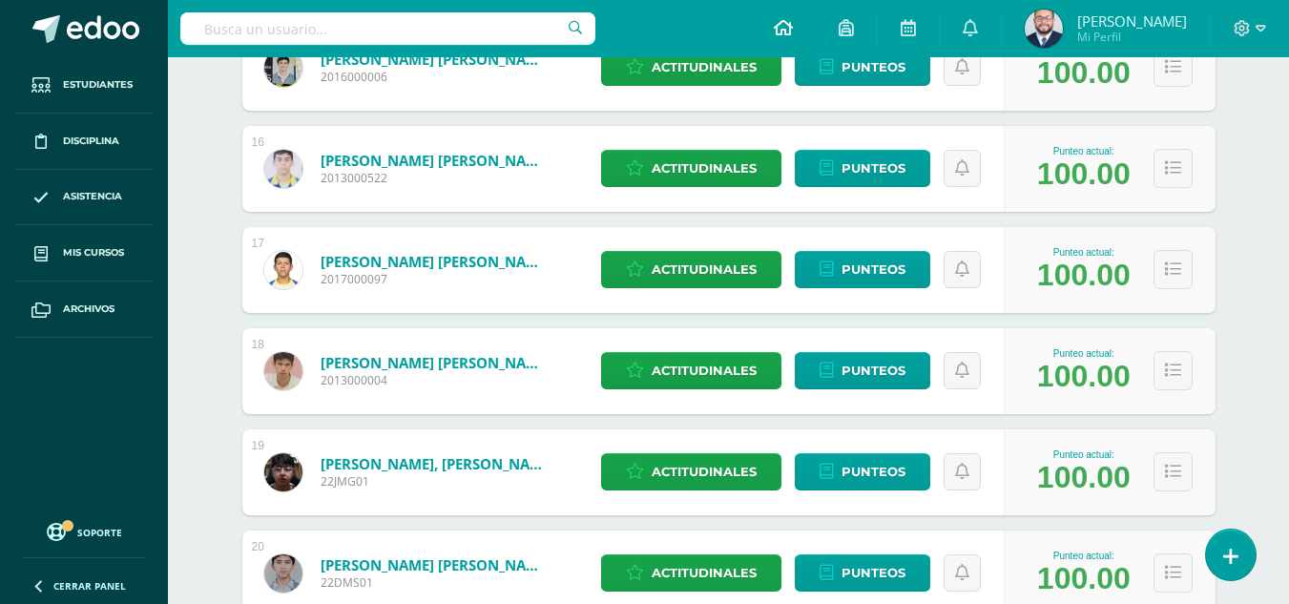
click at [777, 23] on icon at bounding box center [783, 27] width 19 height 17
